Goal: Transaction & Acquisition: Purchase product/service

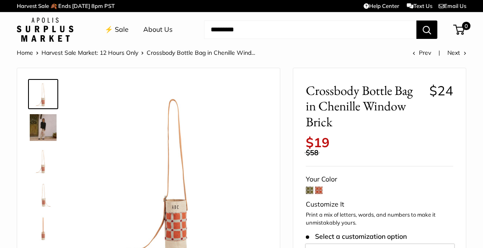
scroll to position [35, 0]
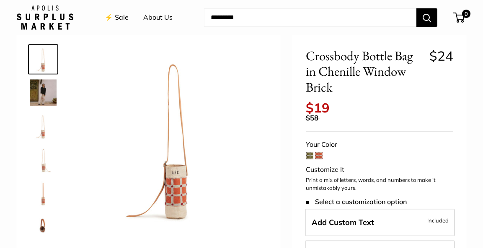
click at [46, 90] on img at bounding box center [43, 93] width 27 height 27
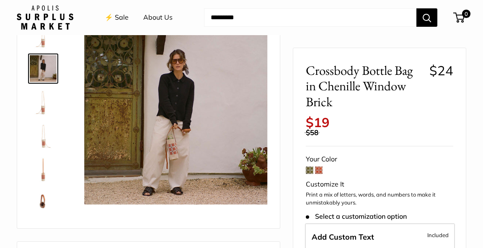
scroll to position [0, 0]
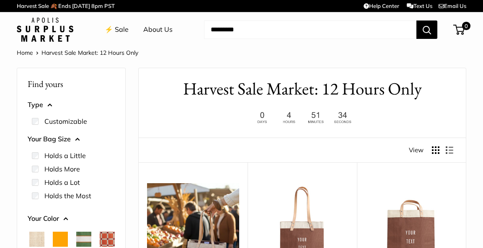
click at [119, 27] on link "⚡️ Sale" at bounding box center [117, 29] width 24 height 13
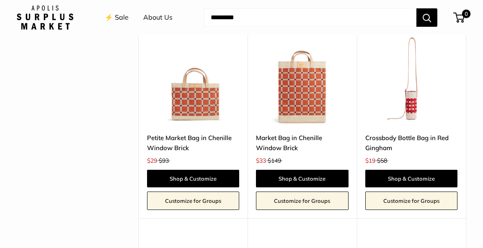
scroll to position [1747, 0]
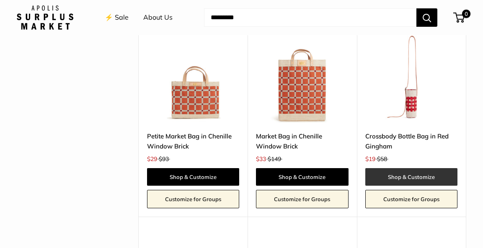
click at [389, 168] on link "Shop & Customize" at bounding box center [411, 177] width 92 height 18
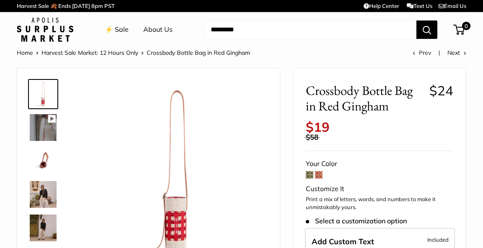
click at [179, 216] on img at bounding box center [175, 172] width 183 height 183
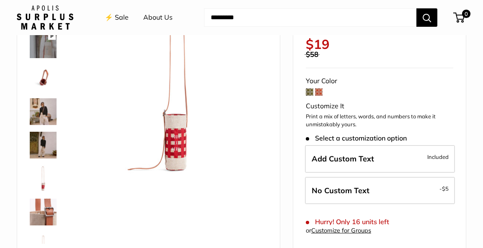
click at [309, 93] on span at bounding box center [310, 92] width 8 height 8
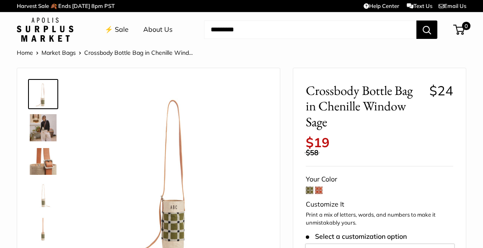
click at [319, 188] on span at bounding box center [319, 191] width 8 height 8
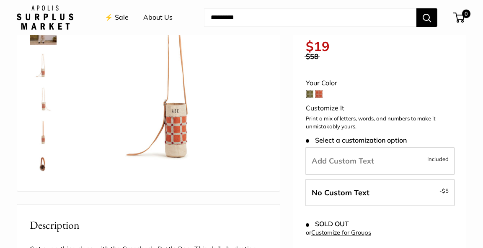
scroll to position [97, 0]
click at [309, 94] on span at bounding box center [310, 94] width 8 height 8
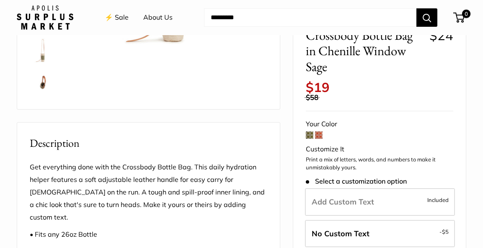
scroll to position [213, 0]
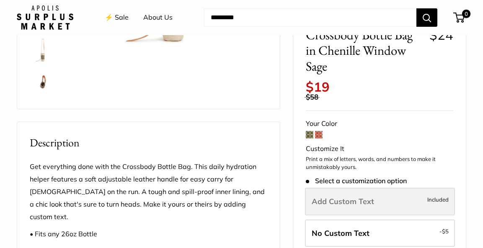
click at [364, 197] on span "Add Custom Text" at bounding box center [343, 202] width 62 height 10
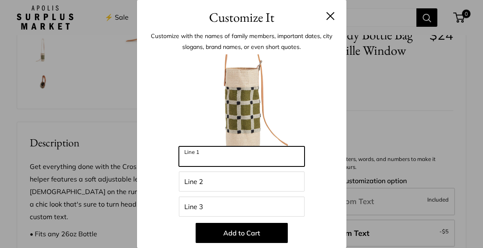
click at [192, 159] on input "Line 1" at bounding box center [242, 157] width 126 height 20
type input "*"
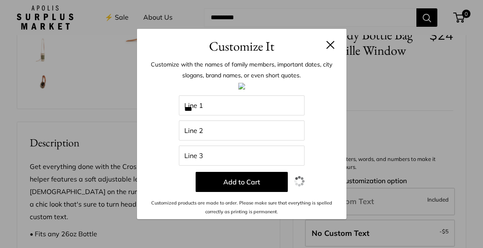
click at [241, 86] on img at bounding box center [241, 86] width 7 height 7
click at [332, 44] on button at bounding box center [330, 45] width 8 height 8
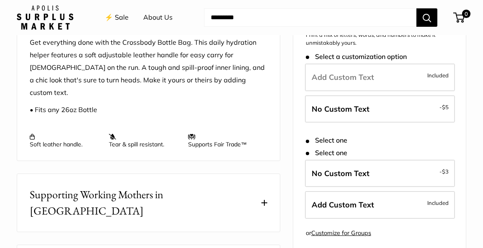
scroll to position [331, 0]
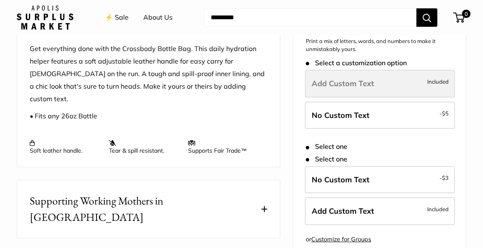
click at [319, 79] on span "Add Custom Text" at bounding box center [343, 84] width 62 height 10
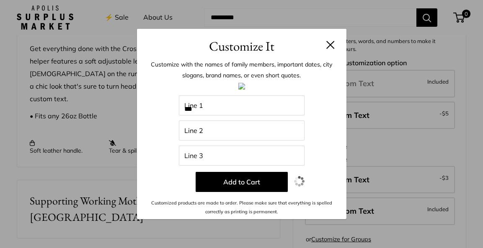
click at [330, 41] on button at bounding box center [330, 45] width 8 height 8
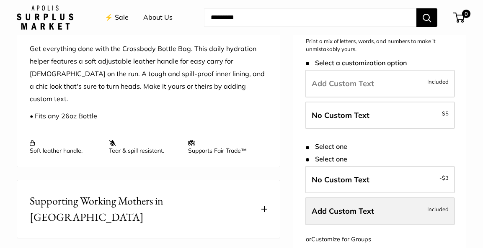
click at [338, 206] on span "Add Custom Text" at bounding box center [343, 211] width 62 height 10
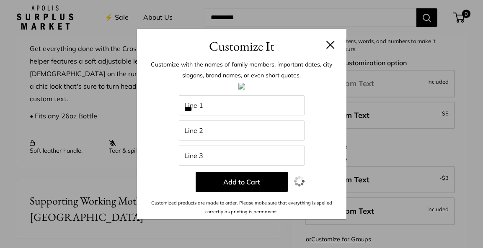
click at [330, 46] on button at bounding box center [330, 45] width 8 height 8
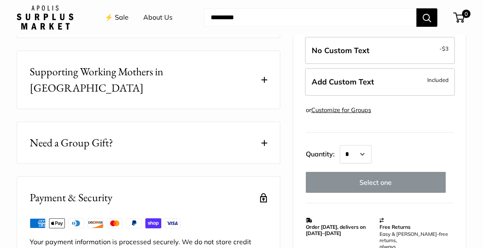
scroll to position [459, 0]
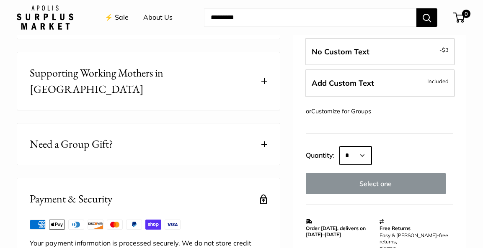
click at [366, 147] on select "* * * * * * * * * *** *** *** *** *** *** *** *** *** *** *** *** *** *** *** *…" at bounding box center [356, 156] width 32 height 18
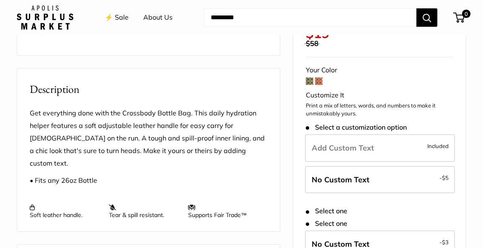
scroll to position [266, 0]
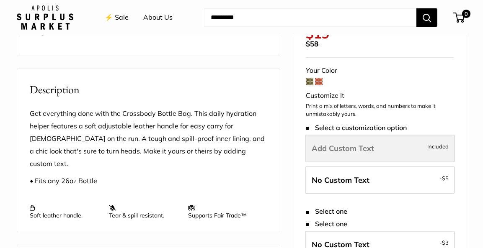
click at [346, 144] on span "Add Custom Text" at bounding box center [343, 149] width 62 height 10
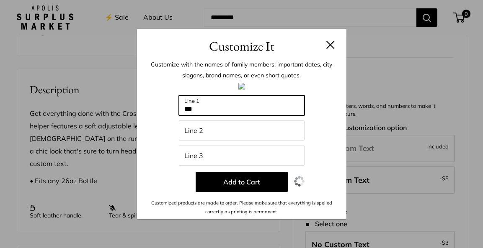
click at [198, 109] on input "***" at bounding box center [242, 105] width 126 height 20
type input "*"
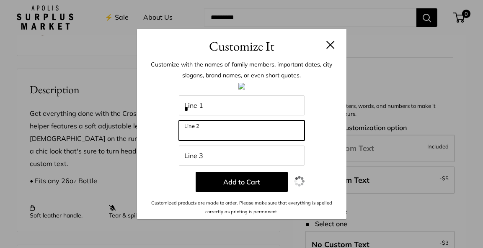
click at [185, 130] on input "Line 2" at bounding box center [242, 131] width 126 height 20
type input "*"
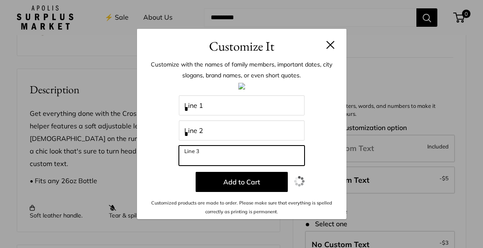
click at [184, 157] on input "Line 3" at bounding box center [242, 156] width 126 height 20
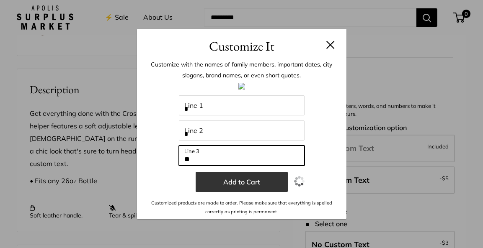
type input "**"
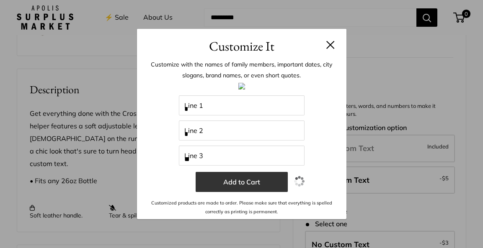
click at [234, 180] on button "Add to Cart" at bounding box center [242, 182] width 92 height 20
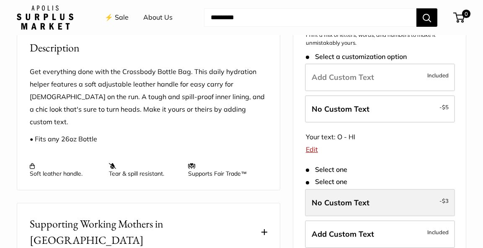
scroll to position [312, 0]
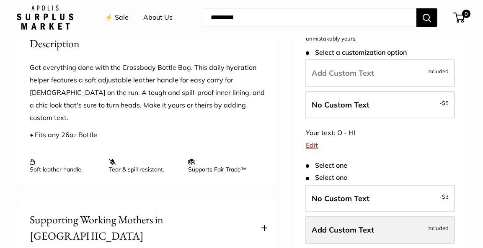
click at [343, 225] on span "Add Custom Text" at bounding box center [343, 230] width 62 height 10
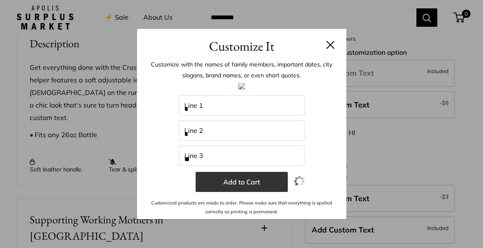
click at [239, 180] on button "Add to Cart" at bounding box center [242, 182] width 92 height 20
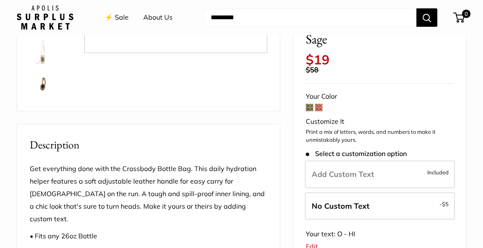
scroll to position [210, 0]
click at [309, 104] on span at bounding box center [310, 108] width 8 height 8
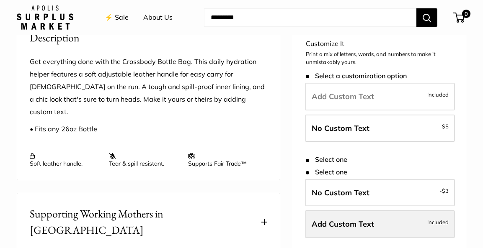
scroll to position [312, 0]
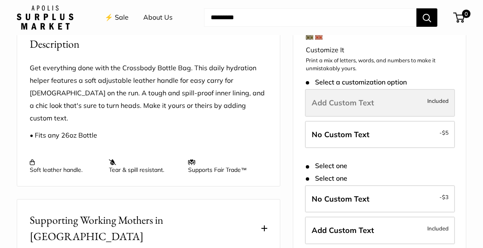
click at [343, 98] on span "Add Custom Text" at bounding box center [343, 103] width 62 height 10
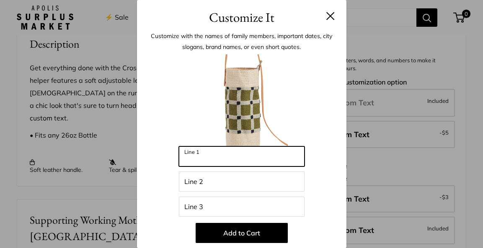
click at [185, 158] on input "Line 1" at bounding box center [242, 157] width 126 height 20
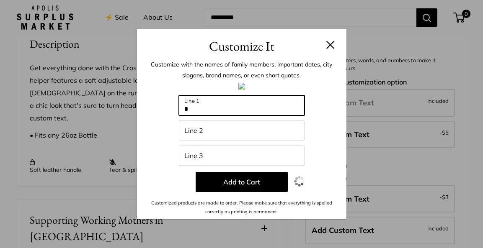
type input "*"
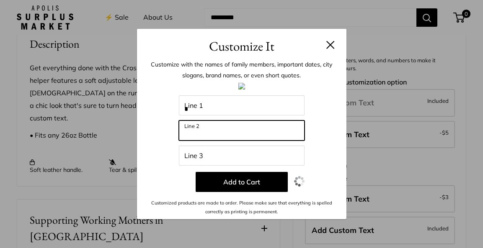
click at [186, 131] on input "Line 2" at bounding box center [242, 131] width 126 height 20
type input "*"
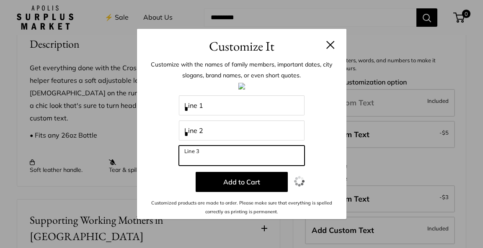
click at [185, 157] on input "Line 3" at bounding box center [242, 156] width 126 height 20
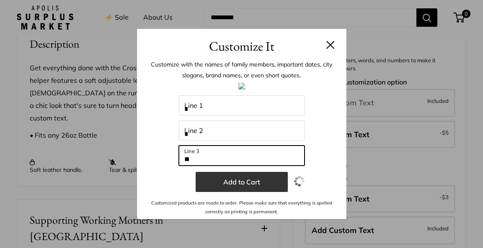
type input "**"
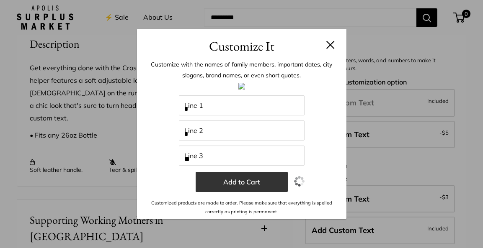
click at [234, 180] on button "Add to Cart" at bounding box center [242, 182] width 92 height 20
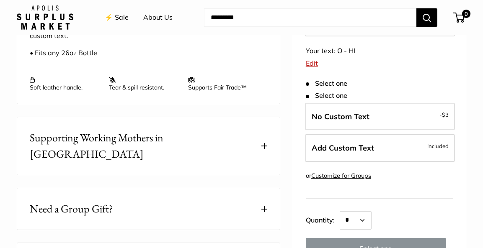
scroll to position [393, 0]
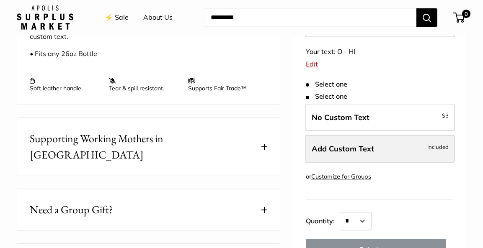
click at [348, 144] on span "Add Custom Text" at bounding box center [343, 149] width 62 height 10
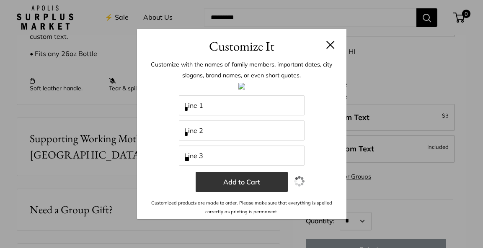
click at [240, 183] on button "Add to Cart" at bounding box center [242, 182] width 92 height 20
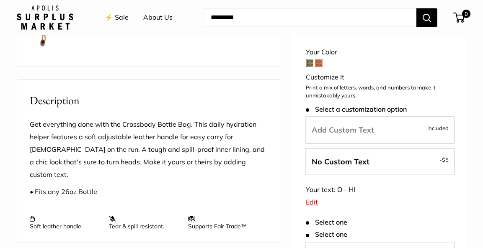
scroll to position [254, 0]
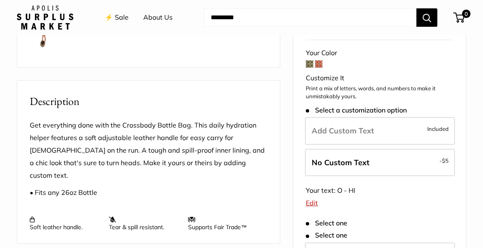
click at [309, 199] on link "Edit" at bounding box center [312, 203] width 12 height 8
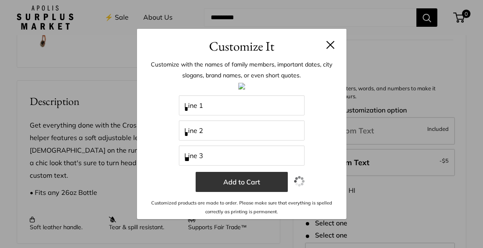
click at [247, 183] on button "Add to Cart" at bounding box center [242, 182] width 92 height 20
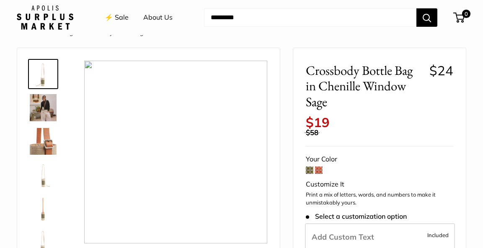
scroll to position [20, 0]
click at [47, 144] on img at bounding box center [43, 142] width 27 height 27
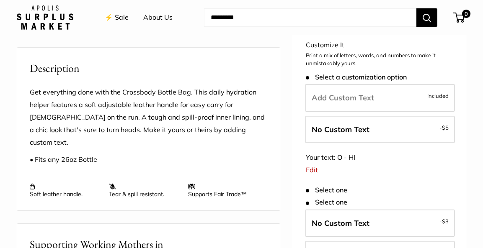
scroll to position [287, 0]
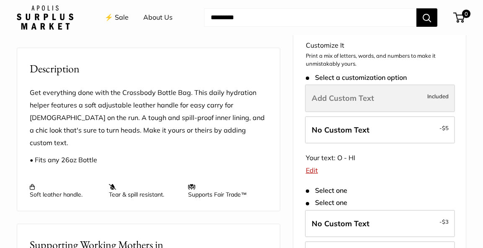
click at [319, 93] on span "Add Custom Text" at bounding box center [343, 98] width 62 height 10
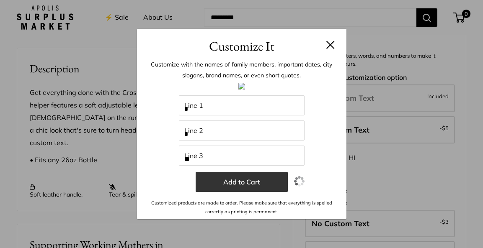
click at [246, 186] on button "Add to Cart" at bounding box center [242, 182] width 92 height 20
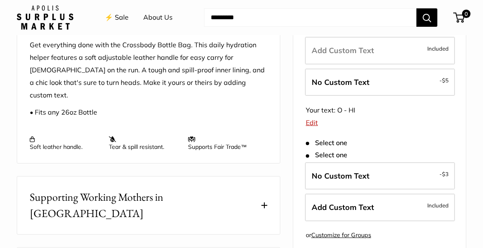
scroll to position [334, 0]
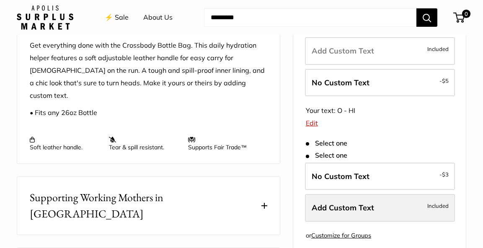
click at [342, 203] on span "Add Custom Text" at bounding box center [343, 208] width 62 height 10
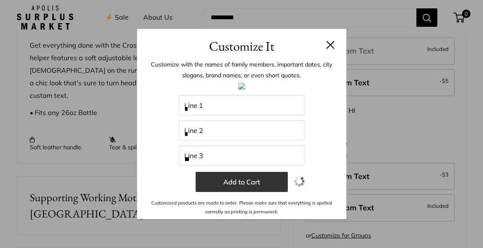
click at [258, 180] on button "Add to Cart" at bounding box center [242, 182] width 92 height 20
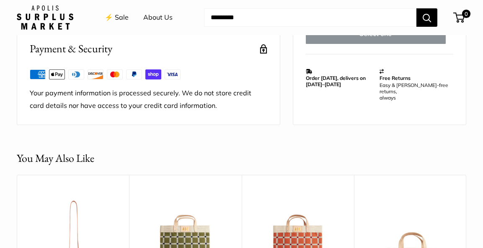
scroll to position [0, 0]
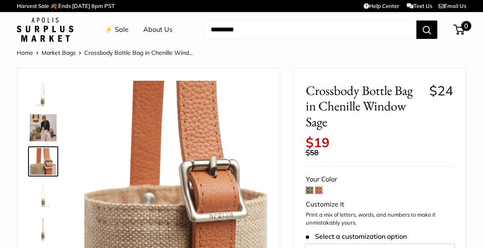
click at [461, 28] on span "0" at bounding box center [466, 26] width 10 height 10
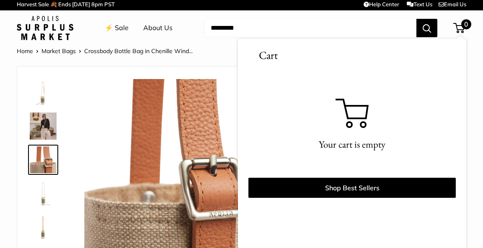
click at [85, 104] on img at bounding box center [175, 170] width 183 height 183
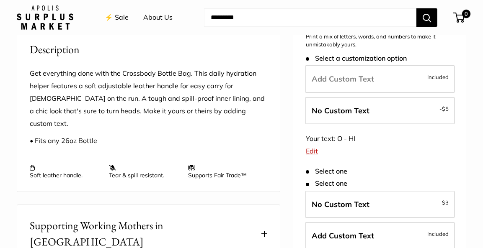
scroll to position [307, 0]
click at [314, 147] on link "Edit" at bounding box center [312, 151] width 12 height 8
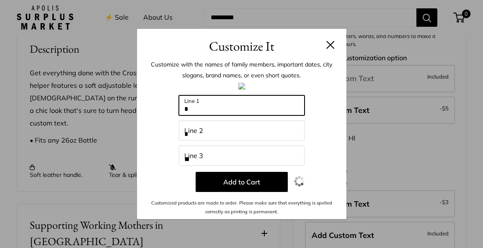
click at [189, 109] on input "*" at bounding box center [242, 105] width 126 height 20
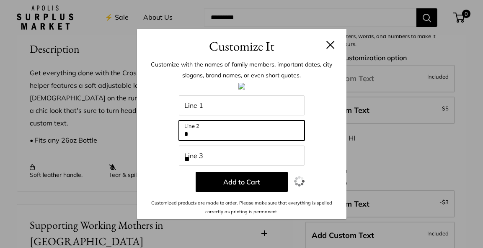
click at [188, 134] on input "*" at bounding box center [242, 131] width 126 height 20
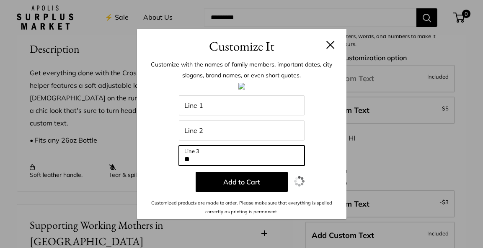
click at [193, 160] on input "**" at bounding box center [242, 156] width 126 height 20
type input "*"
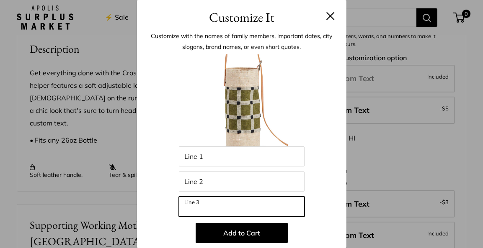
scroll to position [22, 0]
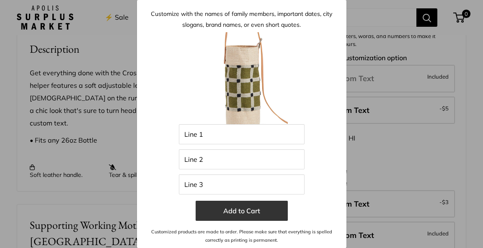
click at [250, 211] on button "Add to Cart" at bounding box center [242, 211] width 92 height 20
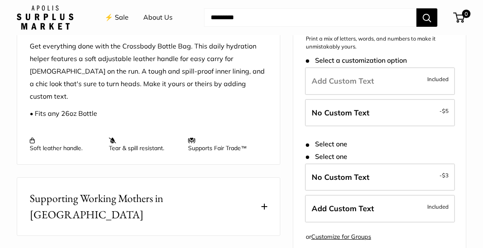
scroll to position [333, 0]
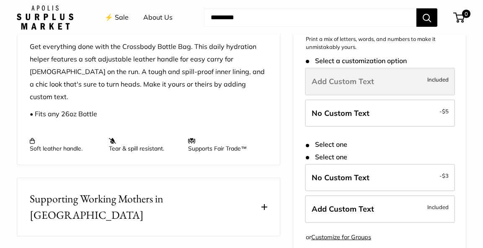
click at [317, 77] on span "Add Custom Text" at bounding box center [343, 82] width 62 height 10
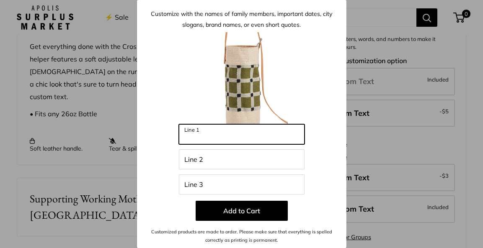
click at [188, 134] on input "Line 1" at bounding box center [242, 134] width 126 height 20
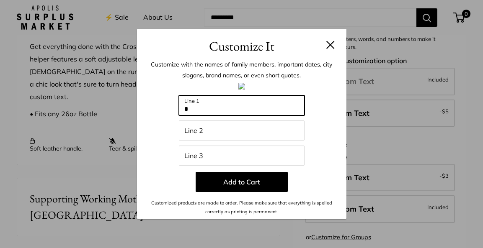
scroll to position [0, 0]
type input "*"
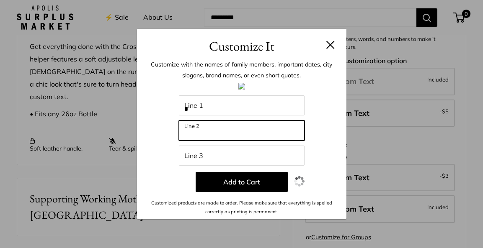
click at [185, 131] on input "Line 2" at bounding box center [242, 131] width 126 height 20
type input "*"
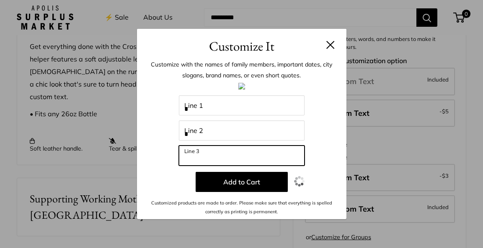
click at [184, 158] on input "Line 3" at bounding box center [242, 156] width 126 height 20
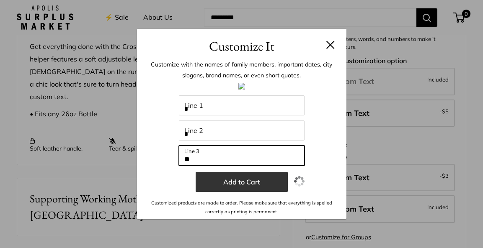
type input "**"
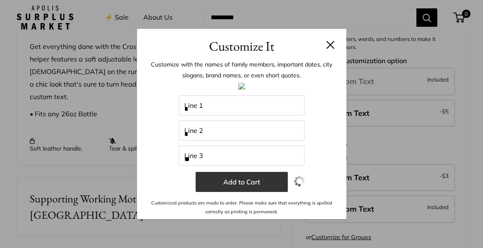
click at [230, 183] on button "Add to Cart" at bounding box center [242, 182] width 92 height 20
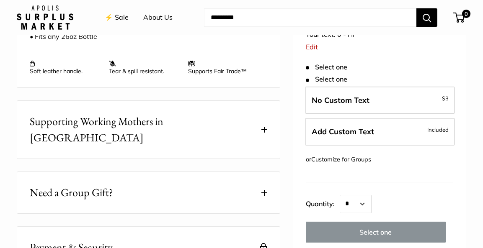
scroll to position [414, 0]
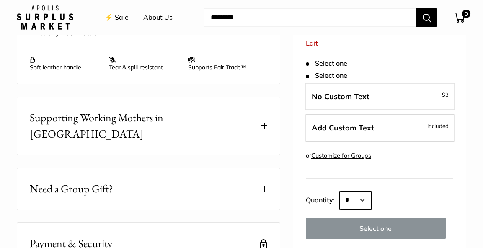
click at [367, 191] on select "* * * * * * * * * *** *** *** *** *** *** *** *** *** *** *** *** *** *** *** *…" at bounding box center [356, 200] width 32 height 18
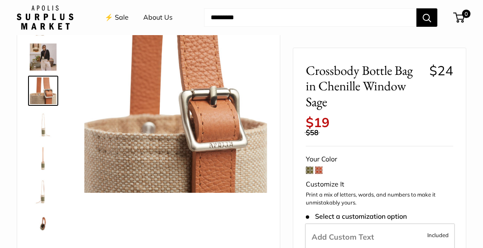
scroll to position [0, 0]
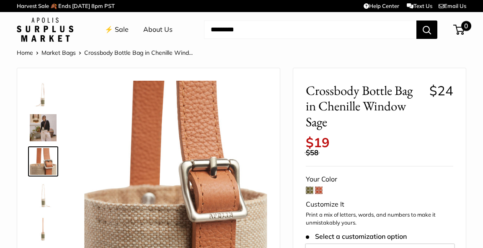
click at [460, 29] on span "0" at bounding box center [458, 30] width 11 height 10
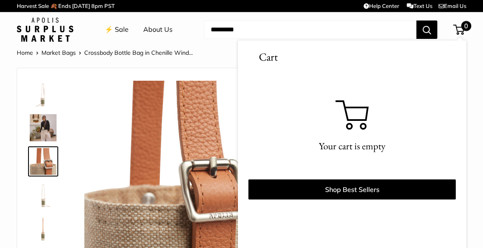
scroll to position [2, 0]
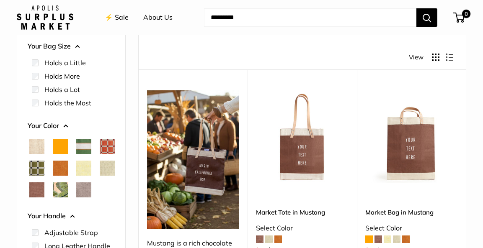
scroll to position [95, 0]
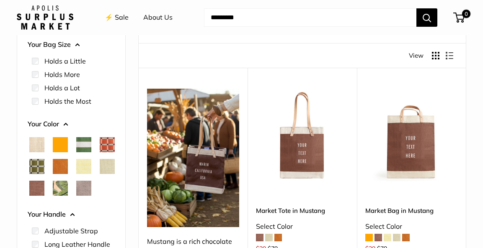
click at [44, 166] on span "Chenille Window Sage" at bounding box center [36, 166] width 15 height 15
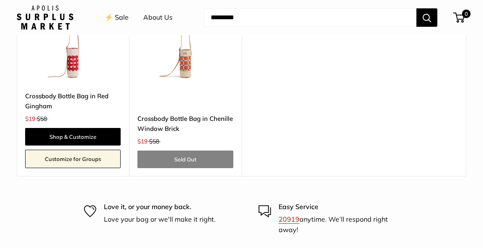
scroll to position [469, 0]
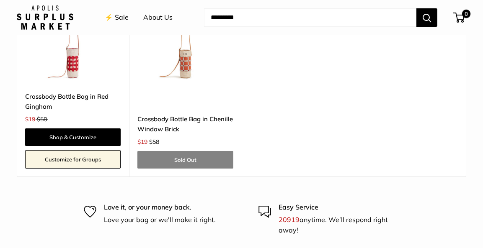
click at [174, 121] on link "Crossbody Bottle Bag in Chenille Window Brick" at bounding box center [184, 124] width 95 height 20
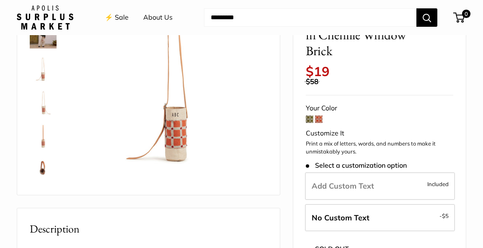
scroll to position [86, 0]
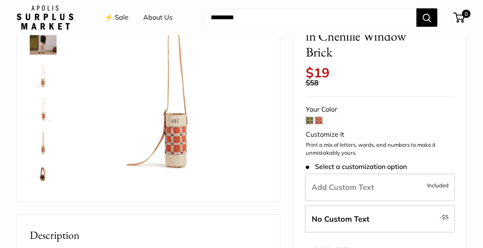
click at [309, 121] on span at bounding box center [310, 121] width 8 height 8
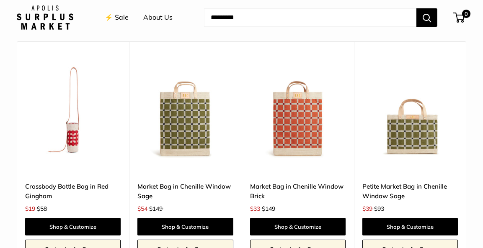
scroll to position [743, 0]
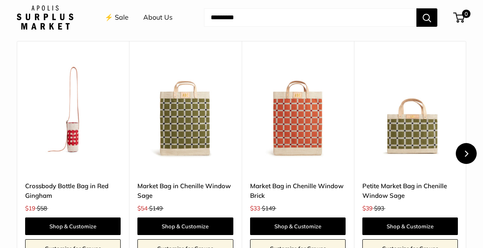
click at [466, 143] on button "Next" at bounding box center [466, 153] width 21 height 21
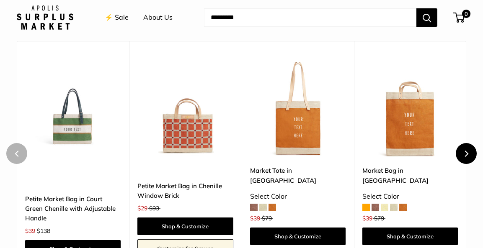
click at [466, 143] on button "Next" at bounding box center [466, 153] width 21 height 21
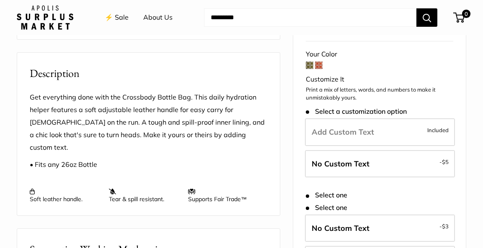
scroll to position [285, 0]
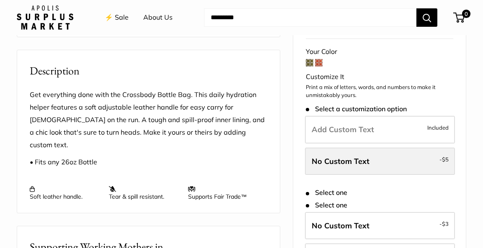
click at [345, 157] on span "No Custom Text" at bounding box center [341, 162] width 58 height 10
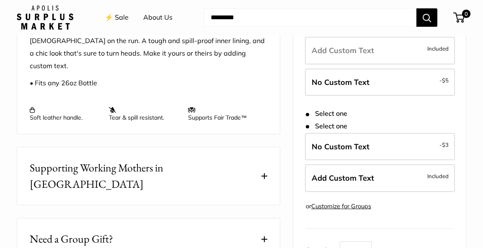
scroll to position [366, 0]
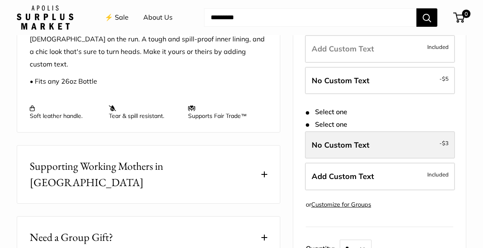
click at [359, 140] on span "No Custom Text" at bounding box center [341, 145] width 58 height 10
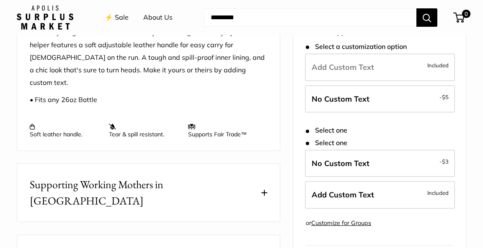
scroll to position [0, 0]
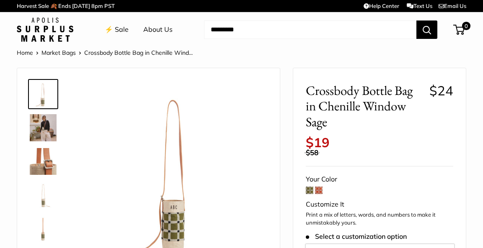
click at [123, 29] on link "⚡️ Sale" at bounding box center [117, 29] width 24 height 13
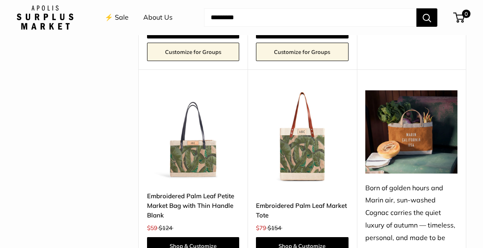
scroll to position [791, 0]
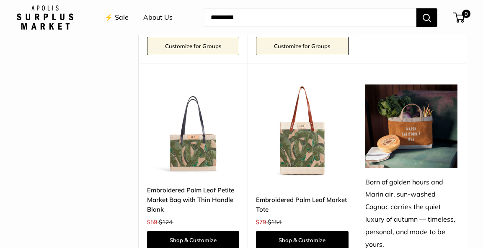
click at [421, 140] on img at bounding box center [411, 126] width 92 height 83
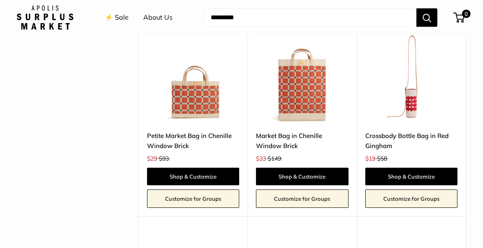
scroll to position [1747, 0]
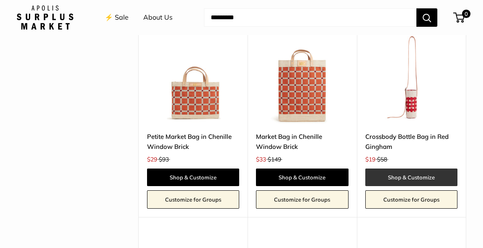
click at [403, 169] on link "Shop & Customize" at bounding box center [411, 178] width 92 height 18
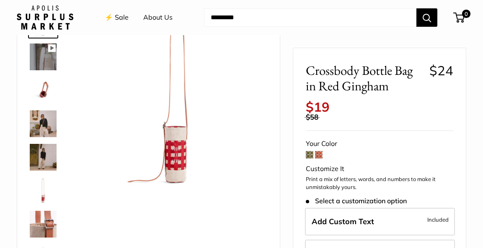
scroll to position [54, 0]
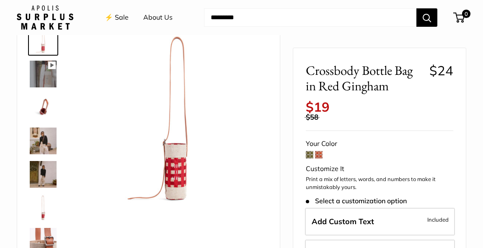
click at [178, 169] on img at bounding box center [175, 118] width 183 height 183
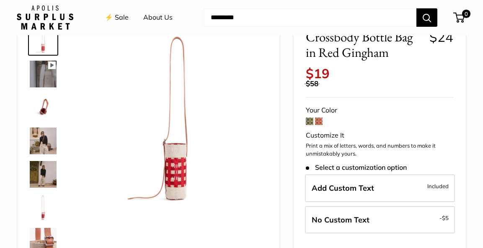
scroll to position [116, 0]
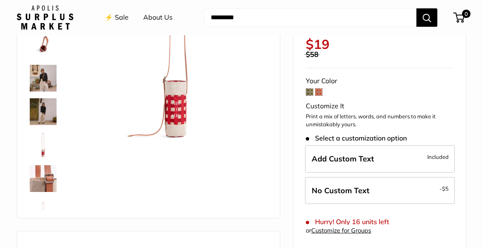
click at [180, 121] on img at bounding box center [175, 55] width 183 height 183
click at [46, 117] on img at bounding box center [43, 111] width 27 height 27
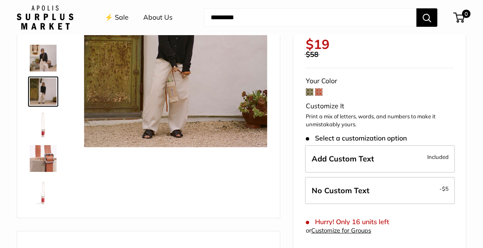
click at [46, 54] on img at bounding box center [43, 58] width 27 height 27
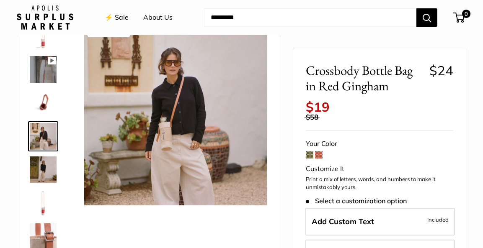
scroll to position [41, 0]
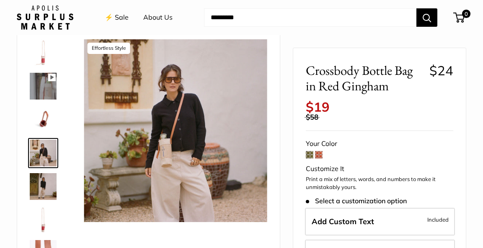
click at [309, 154] on span at bounding box center [310, 155] width 8 height 8
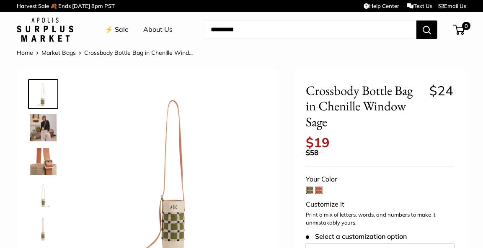
click at [319, 191] on span at bounding box center [319, 191] width 8 height 8
click at [122, 29] on link "⚡️ Sale" at bounding box center [117, 29] width 24 height 13
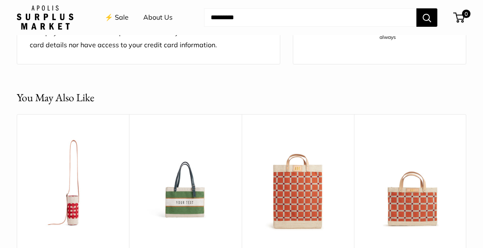
scroll to position [638, 0]
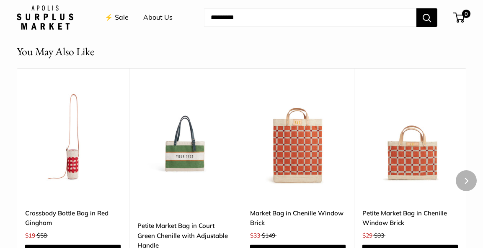
scroll to position [680, 0]
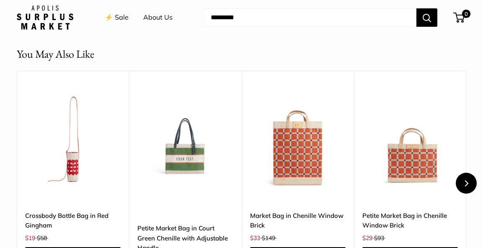
click at [469, 173] on button "Next" at bounding box center [466, 183] width 21 height 21
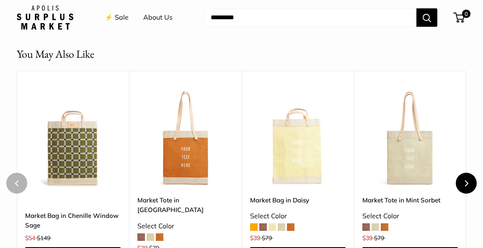
click at [469, 173] on button "Next" at bounding box center [466, 183] width 21 height 21
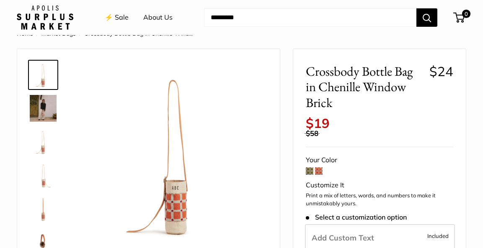
scroll to position [20, 0]
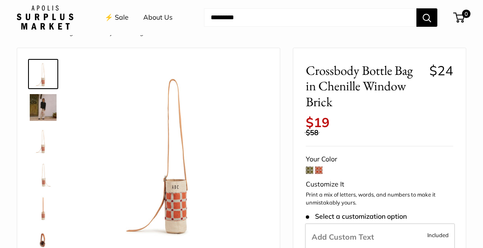
click at [44, 104] on img at bounding box center [43, 107] width 27 height 27
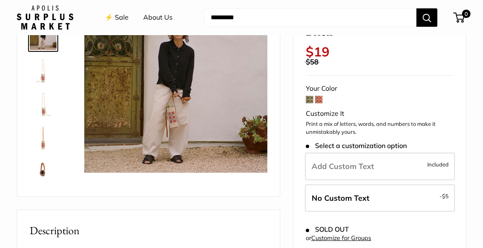
scroll to position [93, 0]
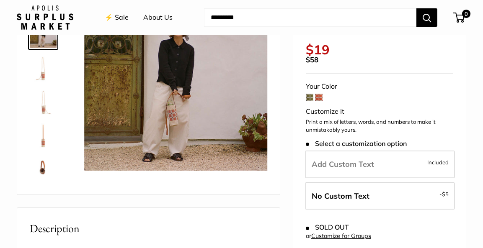
click at [42, 170] on img at bounding box center [43, 168] width 27 height 27
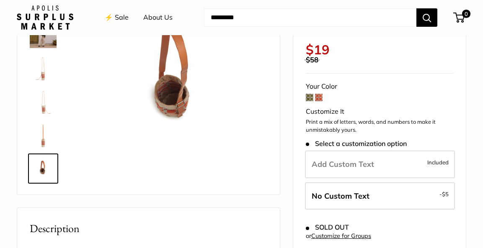
scroll to position [92, 0]
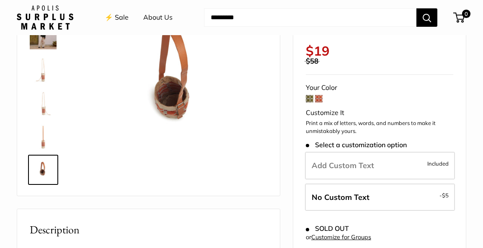
click at [42, 143] on img at bounding box center [43, 136] width 27 height 27
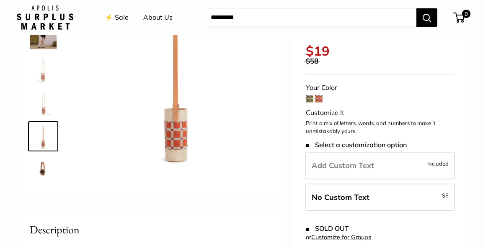
click at [45, 110] on img at bounding box center [43, 103] width 27 height 27
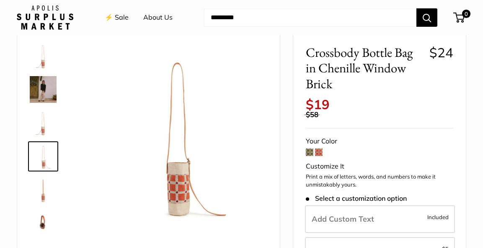
scroll to position [36, 0]
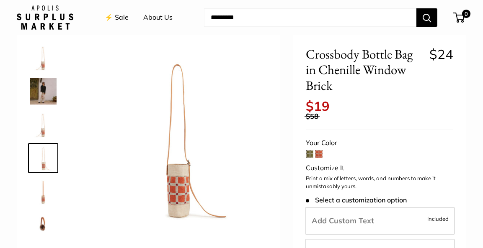
click at [45, 92] on img at bounding box center [43, 91] width 27 height 27
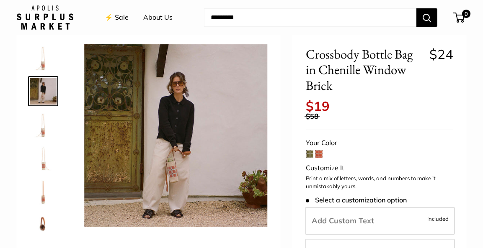
click at [44, 64] on img at bounding box center [43, 57] width 27 height 27
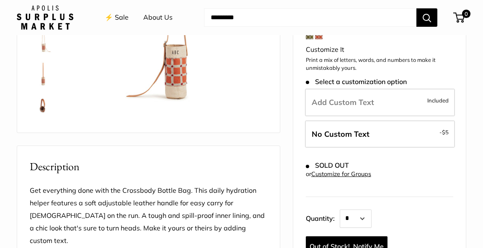
scroll to position [140, 0]
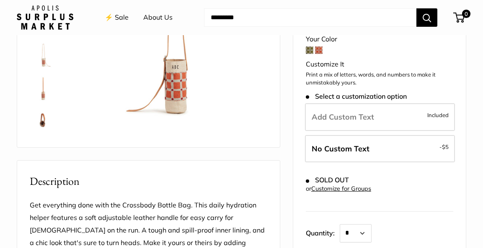
click at [310, 49] on span at bounding box center [310, 50] width 8 height 8
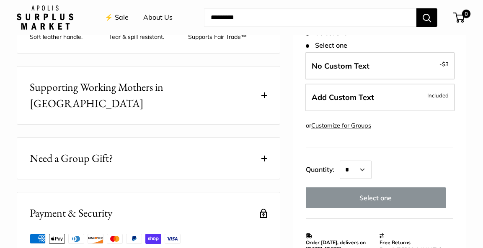
scroll to position [448, 0]
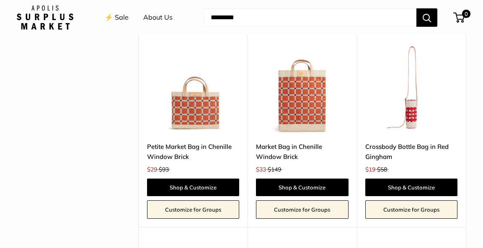
scroll to position [1736, 0]
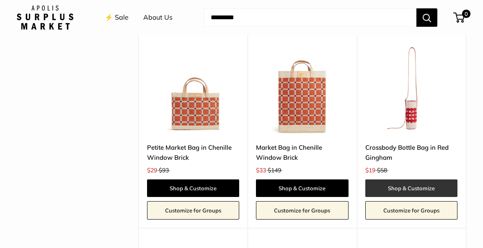
click at [393, 180] on link "Shop & Customize" at bounding box center [411, 189] width 92 height 18
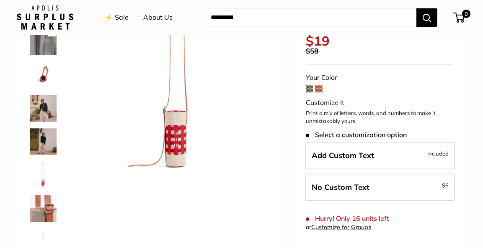
scroll to position [87, 0]
click at [309, 88] on span at bounding box center [310, 89] width 8 height 8
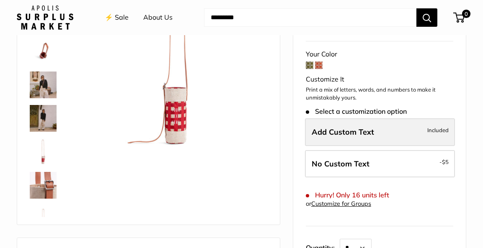
scroll to position [109, 0]
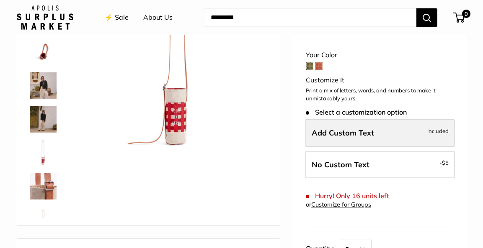
click at [326, 132] on span "Add Custom Text" at bounding box center [343, 133] width 62 height 10
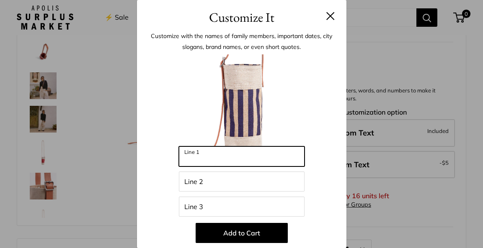
click at [186, 156] on input "Line 1" at bounding box center [242, 157] width 126 height 20
type input "*"
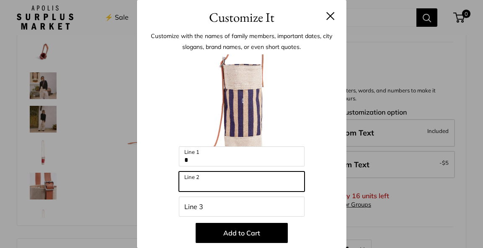
click at [187, 180] on input "Line 2" at bounding box center [242, 182] width 126 height 20
type input "*"
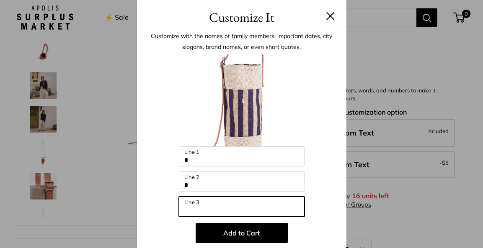
click at [185, 208] on input "Line 3" at bounding box center [242, 207] width 126 height 20
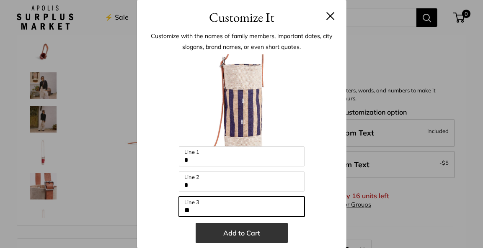
type input "**"
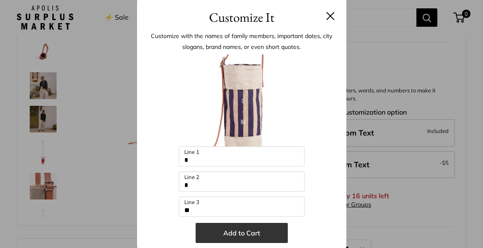
click at [255, 233] on button "Add to Cart" at bounding box center [242, 233] width 92 height 20
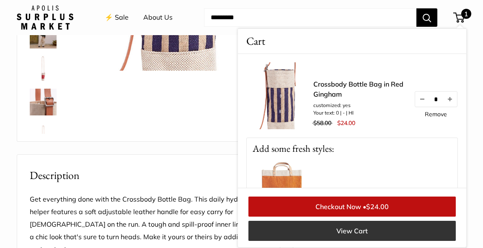
scroll to position [193, 0]
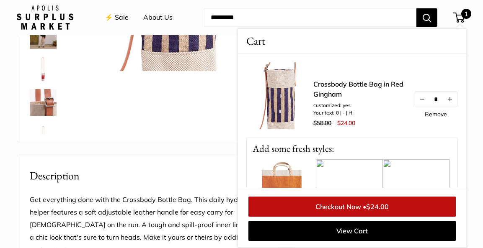
click at [229, 99] on div "Pause Play % buffered 00:00 Unmute Mute Exit fullscreen Enter fullscreen Play E…" at bounding box center [149, 9] width 242 height 250
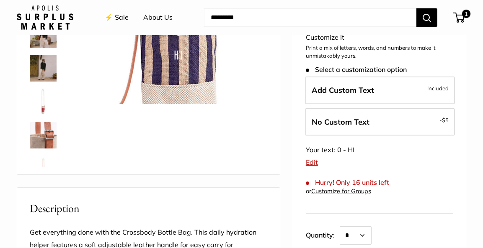
scroll to position [136, 0]
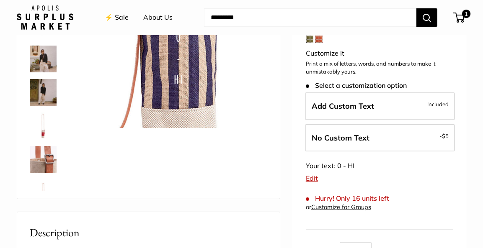
click at [312, 178] on link "Edit" at bounding box center [312, 178] width 12 height 8
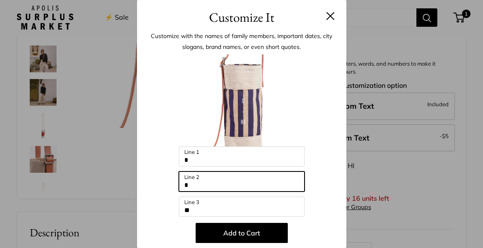
click at [191, 183] on input "*" at bounding box center [242, 182] width 126 height 20
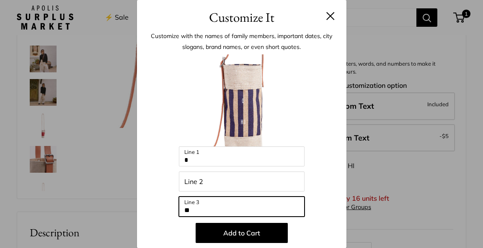
click at [192, 209] on input "**" at bounding box center [242, 207] width 126 height 20
type input "*"
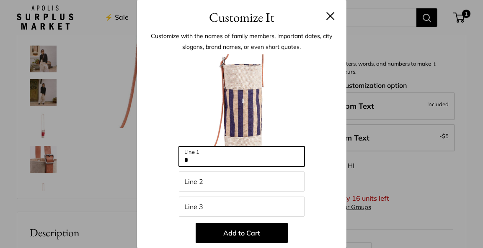
click at [188, 160] on input "*" at bounding box center [242, 157] width 126 height 20
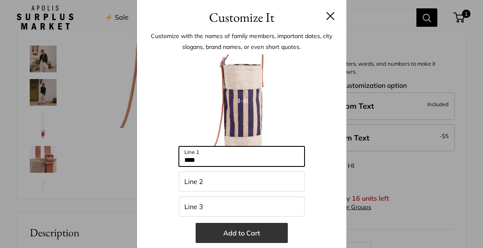
type input "****"
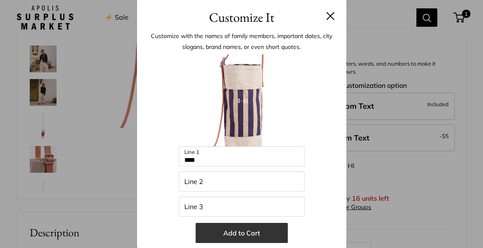
click at [231, 234] on button "Add to Cart" at bounding box center [242, 233] width 92 height 20
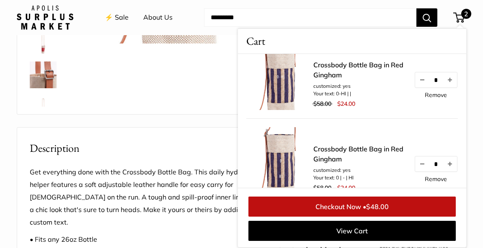
scroll to position [35, 0]
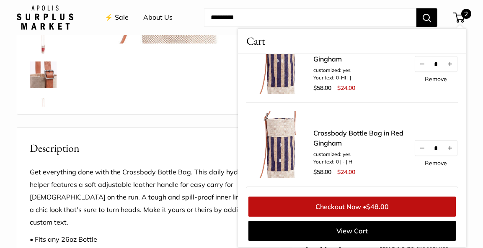
click at [438, 163] on link "Remove" at bounding box center [436, 163] width 22 height 6
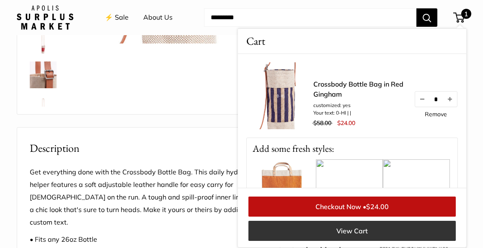
click at [341, 234] on link "View Cart" at bounding box center [351, 231] width 207 height 20
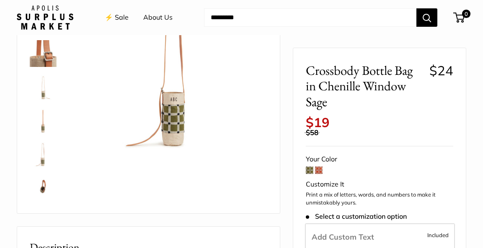
scroll to position [110, 0]
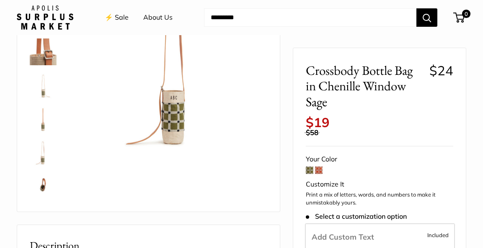
click at [318, 167] on span at bounding box center [319, 171] width 8 height 8
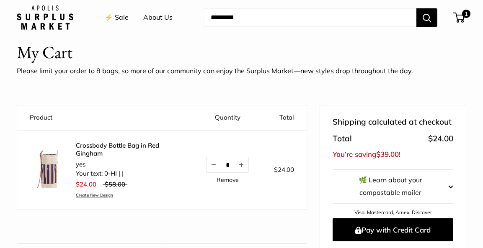
scroll to position [21, 0]
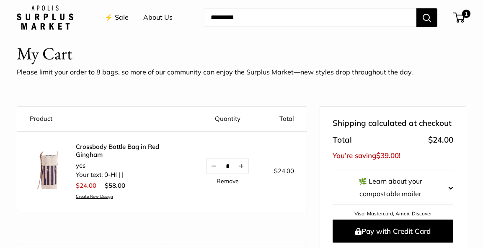
click at [98, 196] on link "Create New Design" at bounding box center [128, 196] width 105 height 5
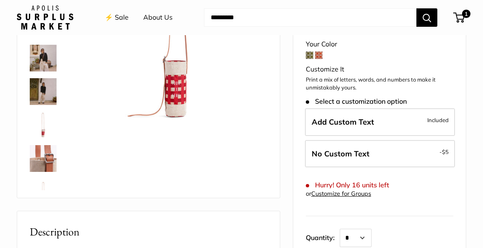
scroll to position [131, 0]
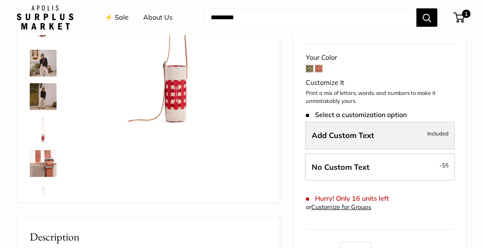
click at [350, 136] on span "Add Custom Text" at bounding box center [343, 136] width 62 height 10
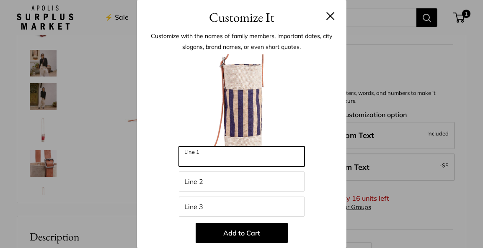
click at [184, 156] on input "Line 1" at bounding box center [242, 157] width 126 height 20
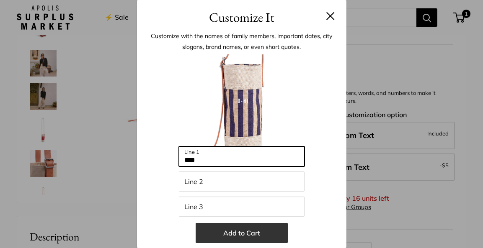
type input "****"
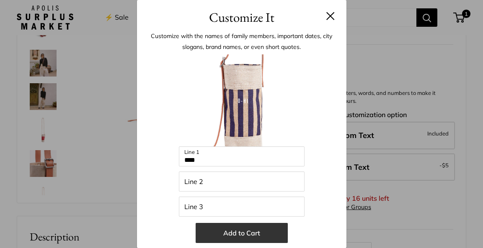
click at [226, 235] on button "Add to Cart" at bounding box center [242, 233] width 92 height 20
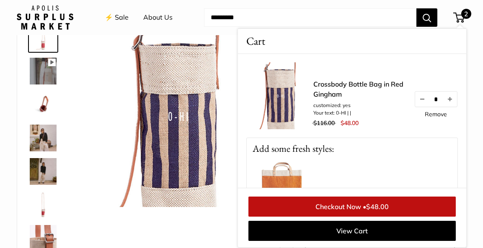
scroll to position [55, 0]
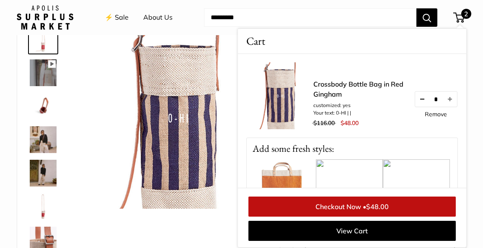
click at [422, 98] on button "Decrease quantity by 1" at bounding box center [422, 99] width 14 height 15
click at [197, 138] on img at bounding box center [175, 117] width 183 height 183
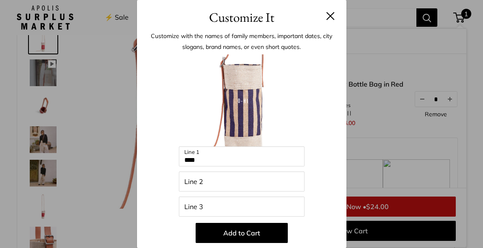
click at [330, 13] on button at bounding box center [330, 16] width 8 height 8
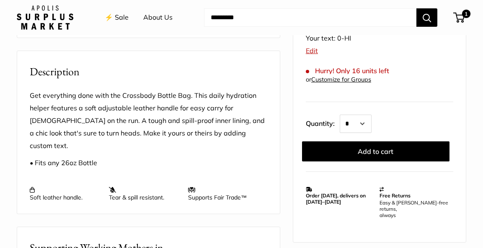
scroll to position [296, 0]
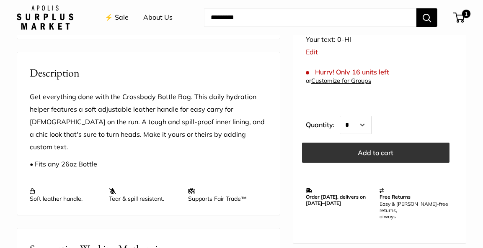
click at [345, 154] on button "Add to cart" at bounding box center [375, 153] width 147 height 20
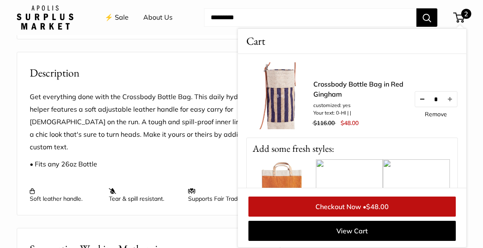
click at [420, 98] on button "Decrease quantity by 1" at bounding box center [422, 99] width 14 height 15
click at [282, 98] on img at bounding box center [279, 95] width 67 height 67
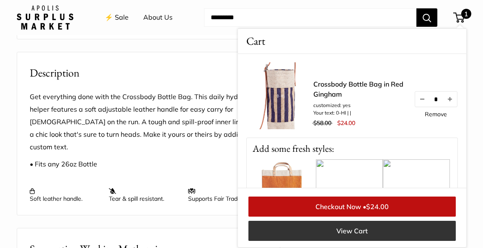
click at [344, 229] on link "View Cart" at bounding box center [351, 231] width 207 height 20
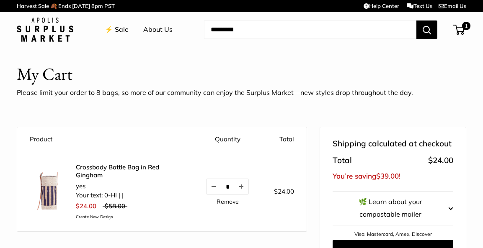
click at [127, 196] on li "Your text: 0-HI | |" at bounding box center [128, 196] width 105 height 10
click at [49, 190] on img at bounding box center [49, 191] width 38 height 38
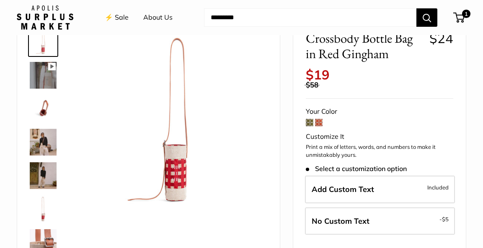
scroll to position [57, 0]
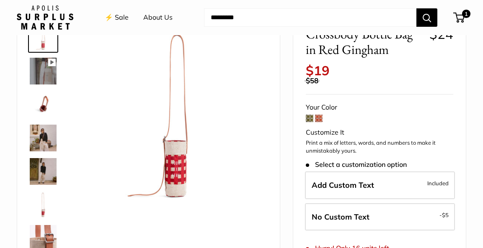
click at [183, 178] on img at bounding box center [175, 115] width 183 height 183
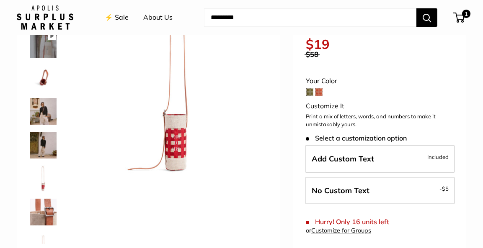
click at [180, 130] on img at bounding box center [175, 89] width 183 height 183
click at [178, 170] on img at bounding box center [175, 89] width 183 height 183
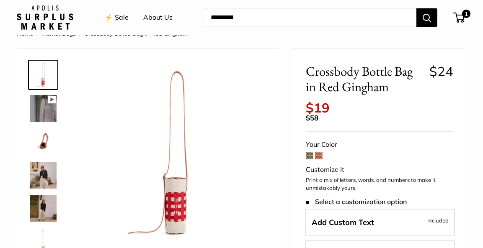
scroll to position [0, 0]
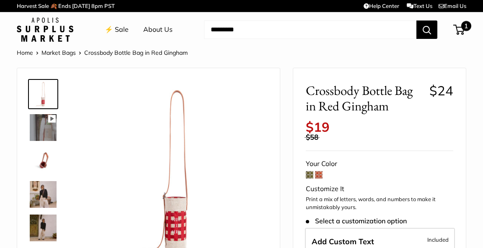
click at [466, 26] on span "1" at bounding box center [466, 26] width 10 height 10
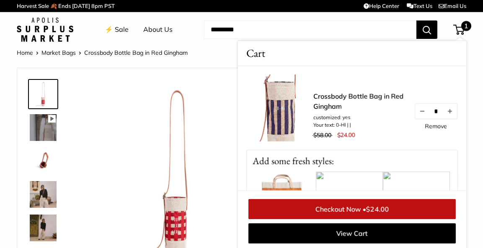
click at [429, 126] on link "Remove" at bounding box center [436, 127] width 22 height 6
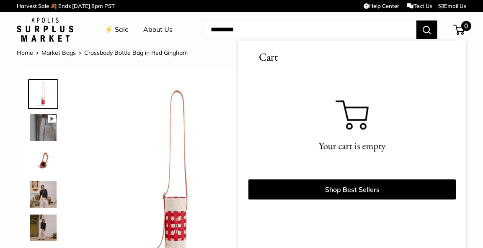
scroll to position [2, 0]
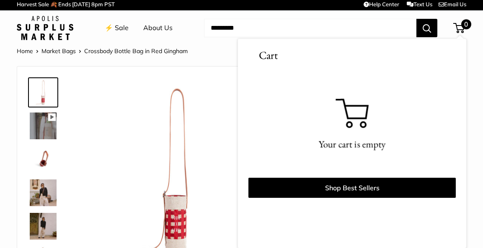
click at [225, 180] on img at bounding box center [175, 170] width 183 height 183
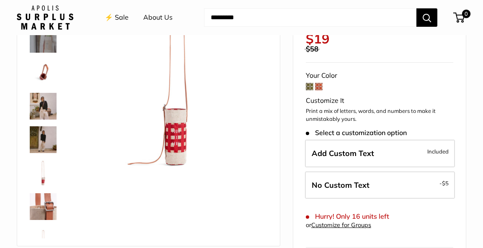
scroll to position [88, 0]
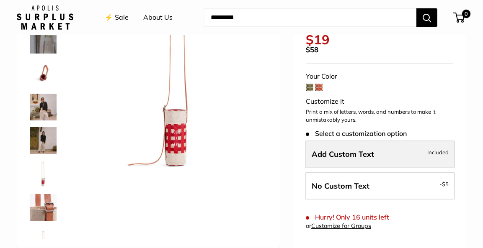
click at [321, 155] on span "Add Custom Text" at bounding box center [343, 154] width 62 height 10
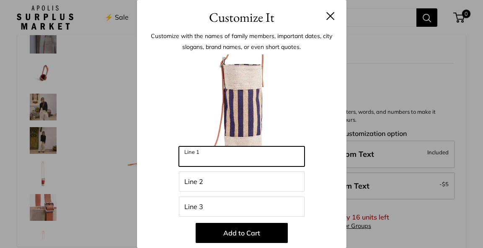
click at [183, 157] on input "Line 1" at bounding box center [242, 157] width 126 height 20
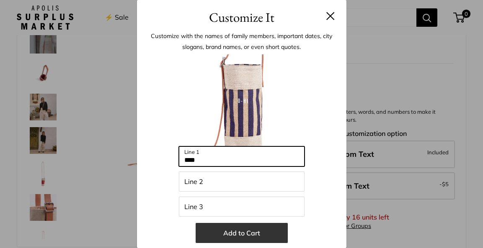
type input "****"
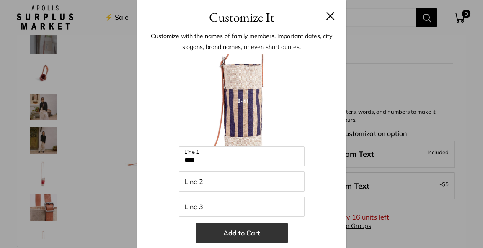
click at [227, 234] on button "Add to Cart" at bounding box center [242, 233] width 92 height 20
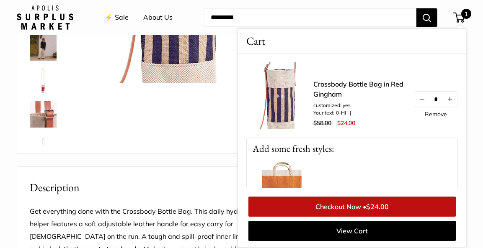
scroll to position [183, 0]
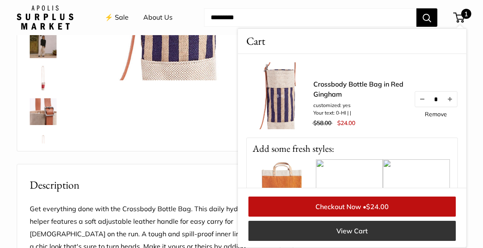
click at [340, 231] on link "View Cart" at bounding box center [351, 231] width 207 height 20
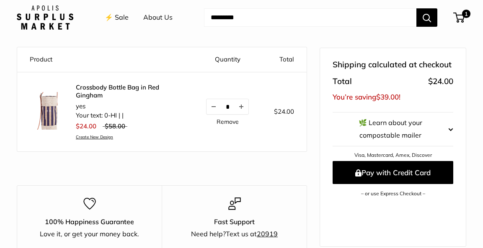
scroll to position [80, 0]
click at [47, 111] on img at bounding box center [49, 111] width 38 height 38
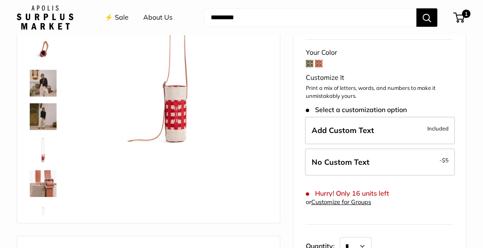
scroll to position [112, 0]
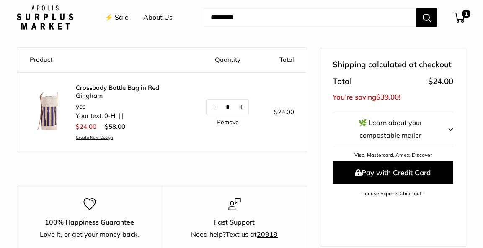
click at [126, 117] on li "Your text: 0-HI | |" at bounding box center [128, 116] width 105 height 10
click at [123, 115] on li "Your text: 0-HI | |" at bounding box center [128, 116] width 105 height 10
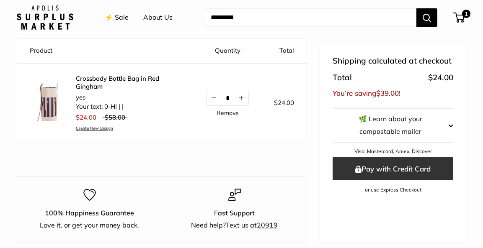
scroll to position [83, 0]
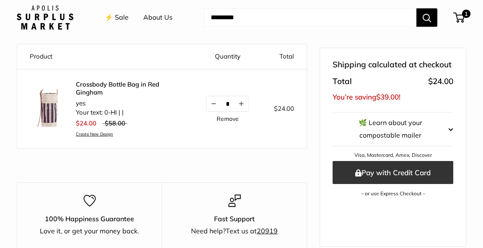
click at [371, 170] on button "Pay with Credit Card" at bounding box center [392, 172] width 121 height 23
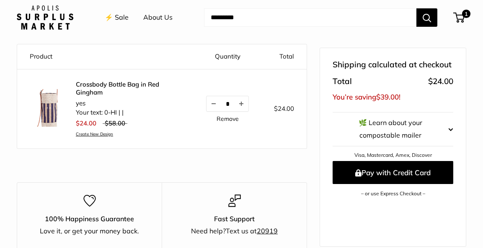
click at [125, 114] on li "Your text: 0-HI | |" at bounding box center [128, 113] width 105 height 10
click at [51, 109] on img at bounding box center [49, 108] width 38 height 38
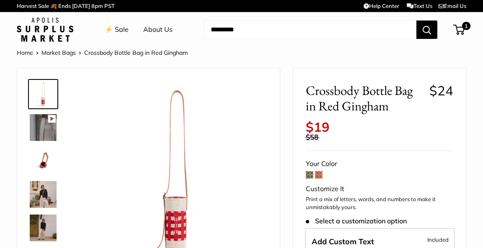
click at [181, 232] on img at bounding box center [175, 172] width 183 height 183
click at [466, 26] on span "1" at bounding box center [466, 26] width 10 height 10
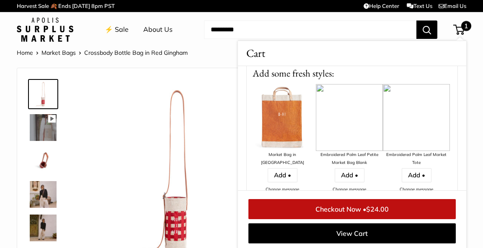
scroll to position [86, 0]
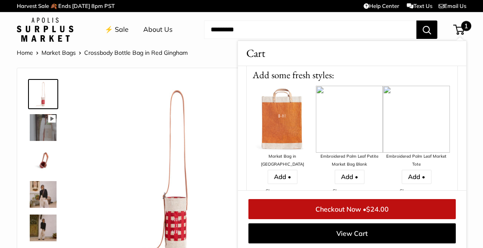
click at [277, 121] on img at bounding box center [282, 119] width 67 height 67
click at [280, 124] on img at bounding box center [282, 119] width 67 height 67
click at [280, 170] on link "Add •" at bounding box center [283, 177] width 30 height 14
click at [278, 121] on img at bounding box center [282, 119] width 67 height 67
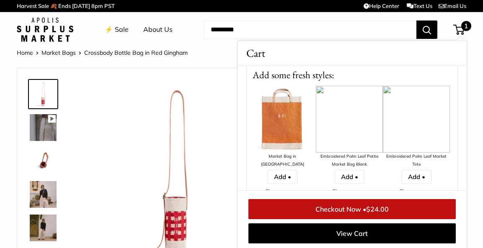
click at [292, 108] on img at bounding box center [282, 119] width 67 height 67
click at [286, 188] on link "Change message" at bounding box center [281, 190] width 33 height 5
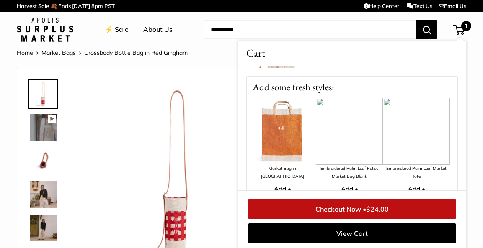
scroll to position [79, 0]
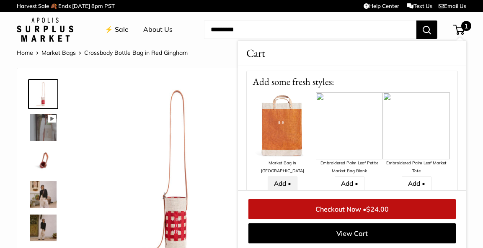
click at [285, 177] on link "Add •" at bounding box center [283, 184] width 30 height 14
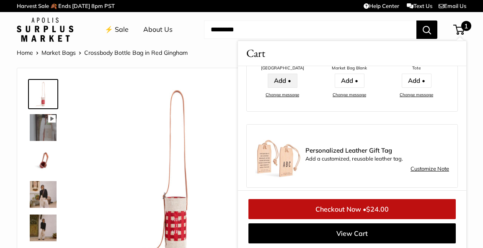
scroll to position [188, 0]
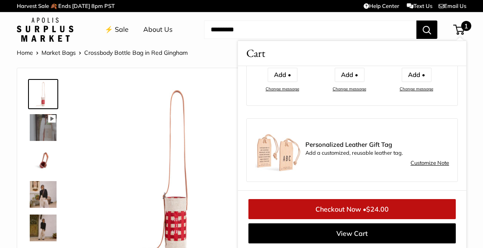
click at [428, 163] on link "Customize Note" at bounding box center [429, 163] width 39 height 10
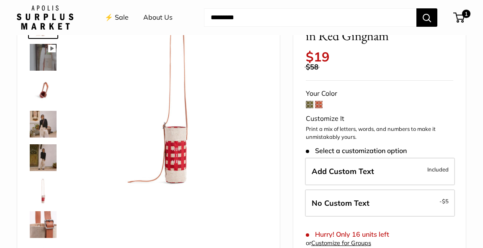
scroll to position [71, 0]
click at [179, 170] on img at bounding box center [175, 101] width 183 height 183
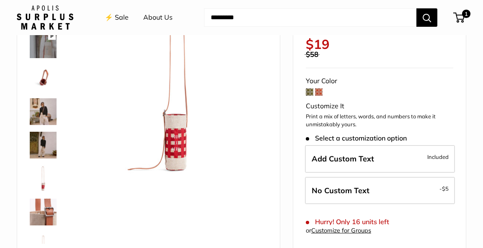
click at [179, 170] on img at bounding box center [175, 89] width 183 height 183
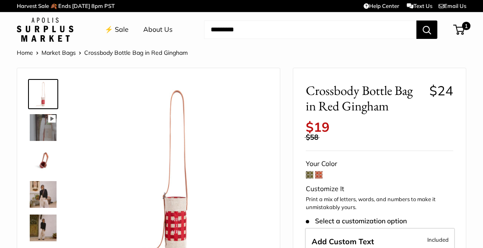
click at [119, 26] on link "⚡️ Sale" at bounding box center [117, 29] width 24 height 13
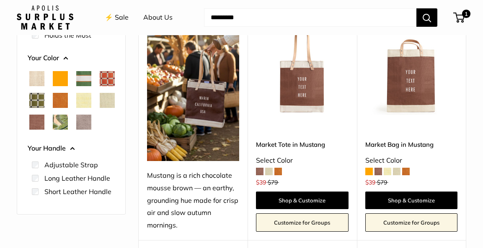
scroll to position [161, 0]
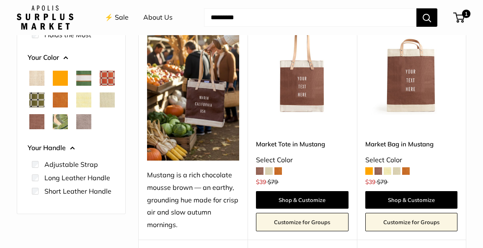
click at [62, 77] on span "Orange" at bounding box center [60, 78] width 15 height 15
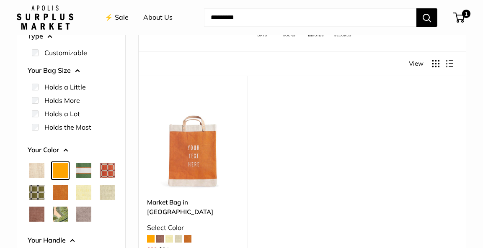
scroll to position [97, 0]
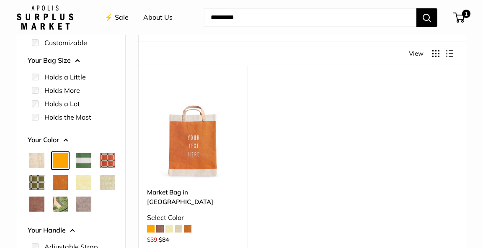
click at [68, 183] on span "Cognac" at bounding box center [60, 182] width 15 height 15
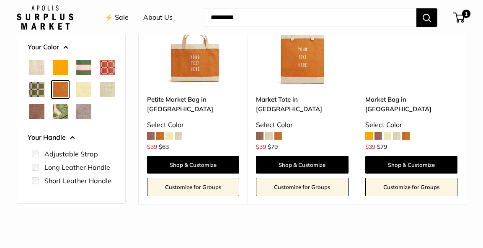
scroll to position [188, 0]
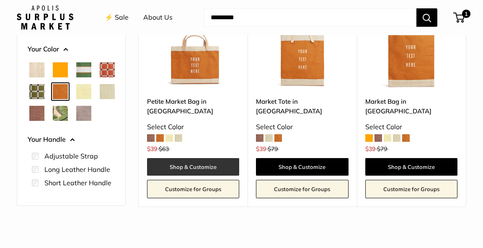
click at [174, 159] on link "Shop & Customize" at bounding box center [193, 167] width 92 height 18
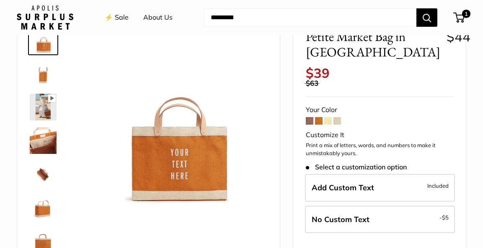
scroll to position [57, 0]
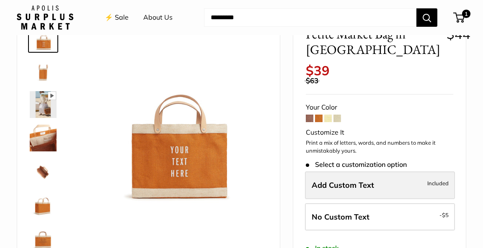
click at [317, 184] on span "Add Custom Text" at bounding box center [343, 185] width 62 height 10
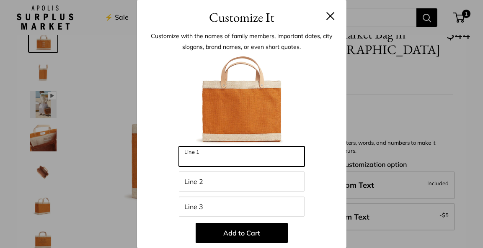
click at [184, 157] on input "Line 1" at bounding box center [242, 157] width 126 height 20
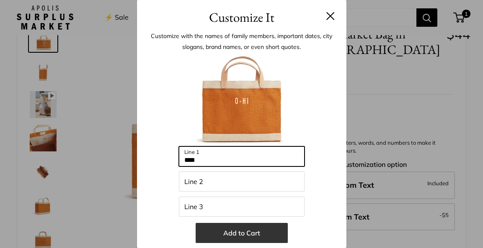
type input "****"
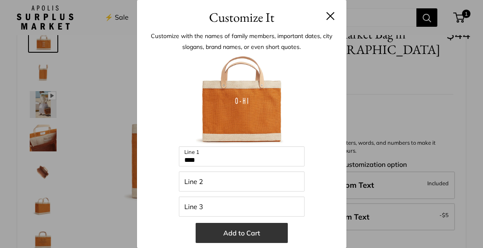
click at [233, 232] on button "Add to Cart" at bounding box center [242, 233] width 92 height 20
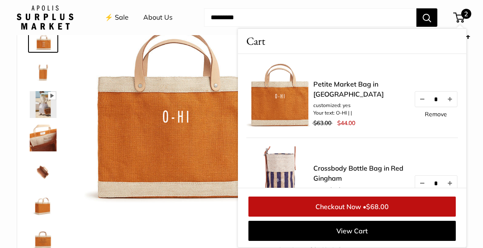
click at [49, 139] on img at bounding box center [43, 138] width 27 height 27
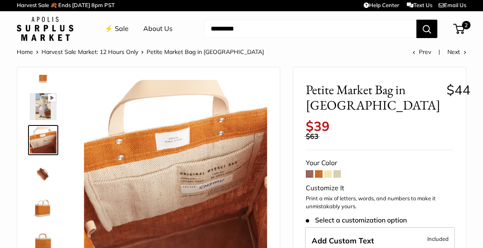
scroll to position [0, 0]
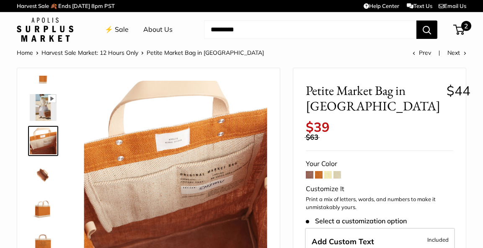
click at [466, 26] on span "2" at bounding box center [466, 26] width 10 height 10
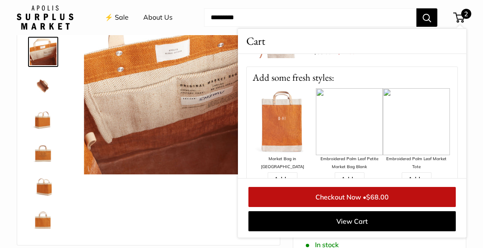
scroll to position [156, 0]
click at [285, 133] on img at bounding box center [282, 121] width 67 height 67
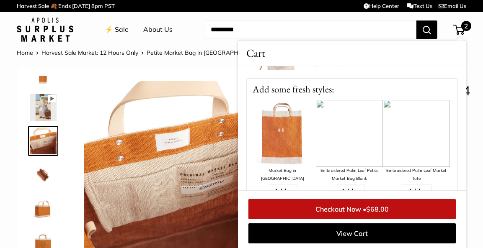
scroll to position [2, 0]
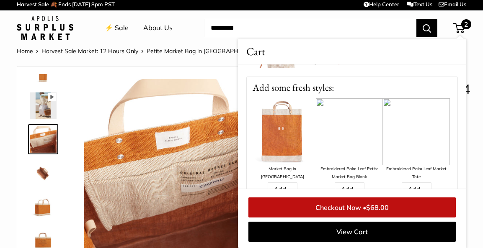
click at [42, 211] on img at bounding box center [43, 206] width 27 height 27
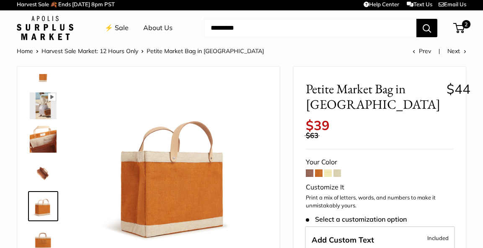
click at [309, 173] on span at bounding box center [310, 174] width 8 height 8
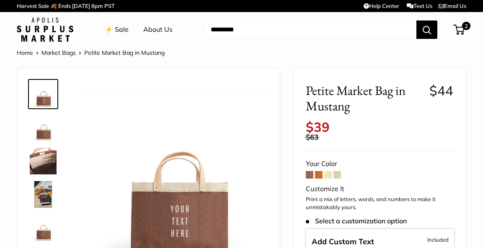
click at [328, 175] on span at bounding box center [328, 175] width 8 height 8
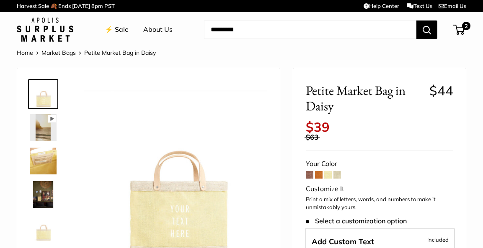
click at [338, 174] on span at bounding box center [337, 175] width 8 height 8
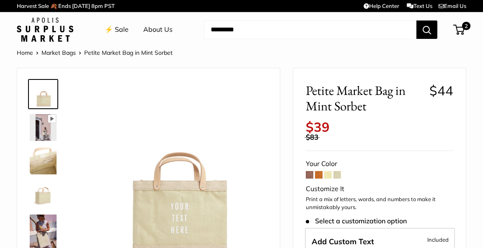
click at [307, 174] on span at bounding box center [310, 175] width 8 height 8
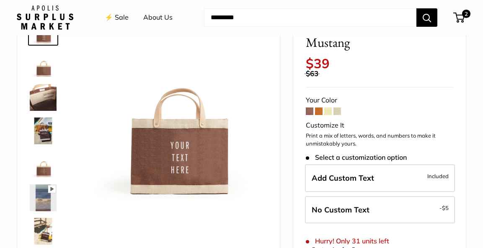
scroll to position [105, 0]
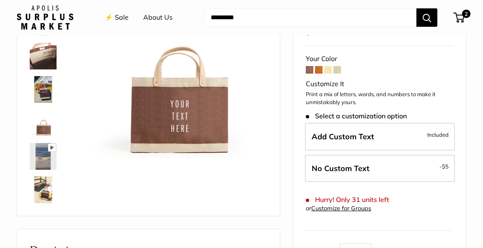
click at [43, 193] on img at bounding box center [43, 190] width 27 height 27
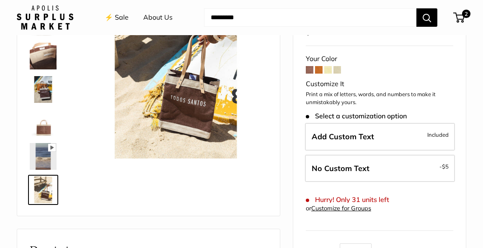
click at [43, 129] on img at bounding box center [43, 123] width 27 height 27
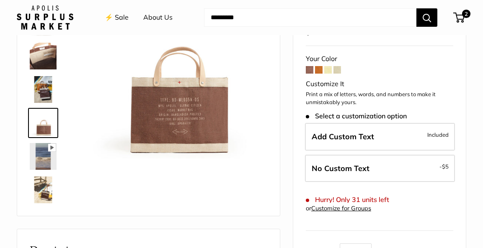
click at [43, 93] on img at bounding box center [43, 89] width 27 height 27
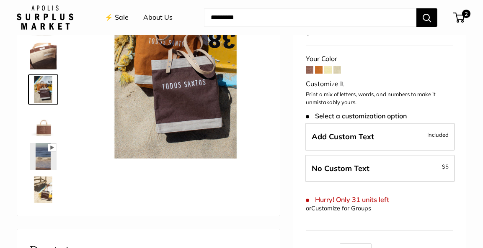
click at [46, 59] on img at bounding box center [43, 56] width 27 height 27
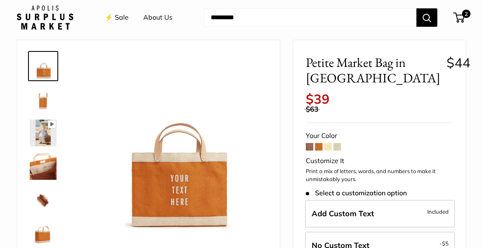
scroll to position [27, 0]
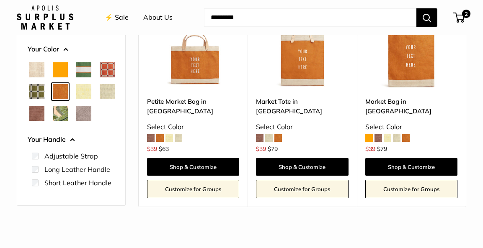
click at [57, 68] on span "Orange" at bounding box center [60, 69] width 15 height 15
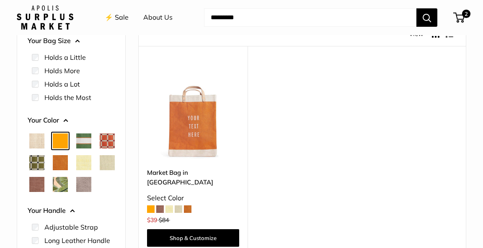
scroll to position [111, 0]
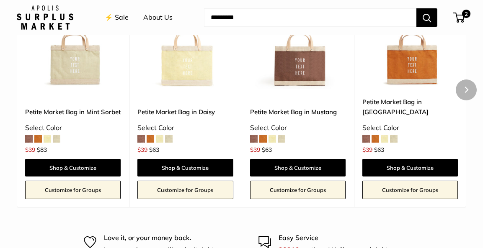
scroll to position [399, 0]
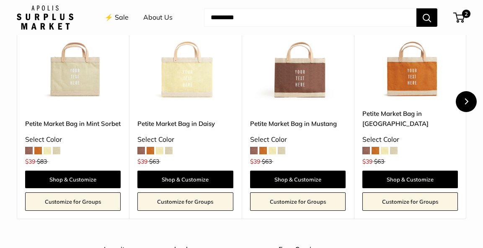
click at [467, 99] on icon "Next" at bounding box center [466, 101] width 6 height 6
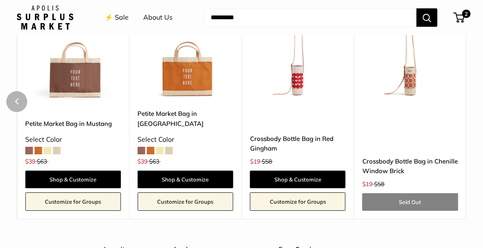
click at [467, 99] on div "Recently Viewed Upgrade: Next Day Fulfillment Customizable Text Short Handle Ne…" at bounding box center [241, 89] width 483 height 260
click at [15, 100] on icon "Previous" at bounding box center [17, 101] width 6 height 6
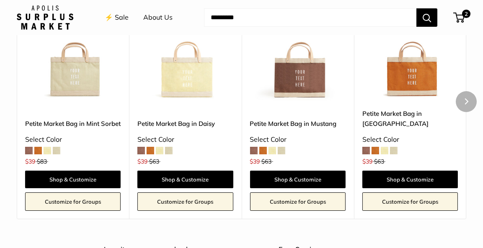
click at [15, 100] on div "Recently Viewed Upgrade: Next Day Fulfillment Customizable Text Short Handle Ne…" at bounding box center [241, 89] width 483 height 260
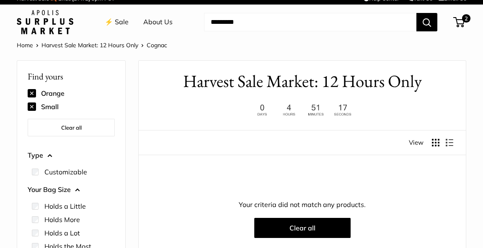
scroll to position [0, 0]
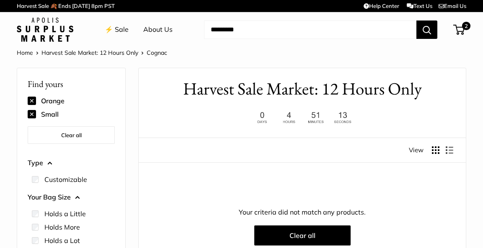
click at [32, 114] on button at bounding box center [32, 114] width 8 height 8
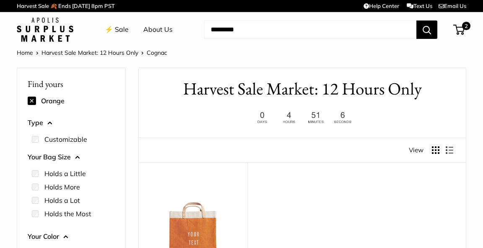
click at [79, 157] on button "Your Bag Size" at bounding box center [71, 157] width 87 height 13
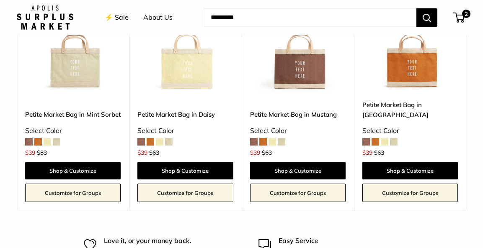
scroll to position [488, 0]
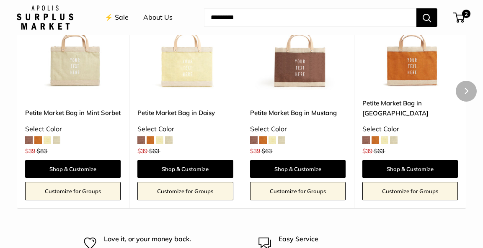
click at [400, 103] on link "Petite Market Bag in [GEOGRAPHIC_DATA]" at bounding box center [409, 108] width 95 height 20
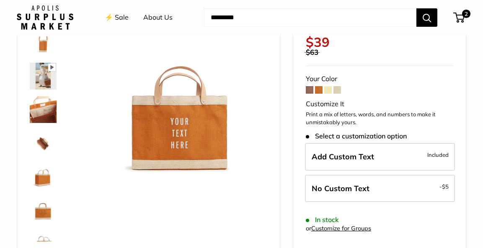
scroll to position [86, 0]
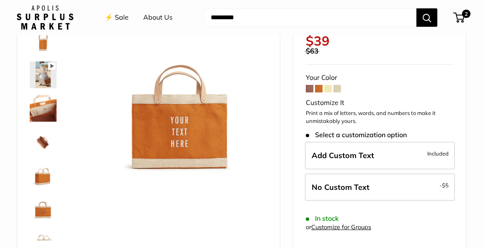
click at [47, 77] on img at bounding box center [43, 75] width 27 height 27
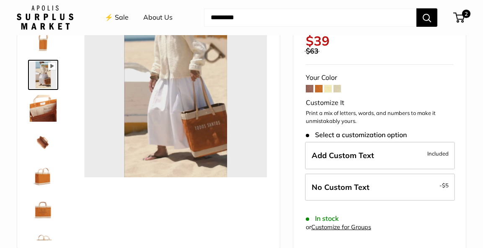
type input "*****"
click at [120, 17] on link "⚡️ Sale" at bounding box center [117, 17] width 24 height 13
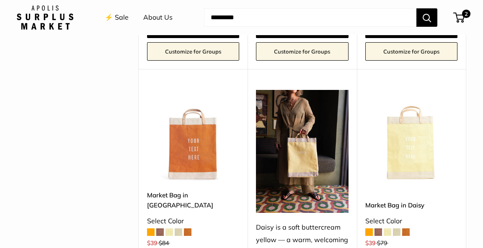
scroll to position [1236, 0]
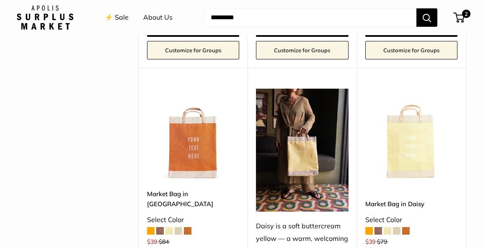
click at [151, 227] on span at bounding box center [151, 231] width 8 height 8
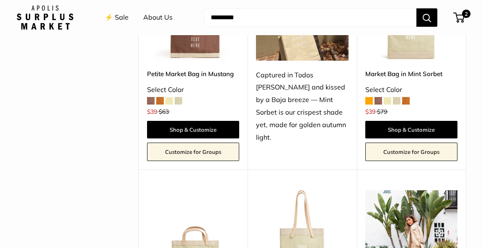
scroll to position [455, 0]
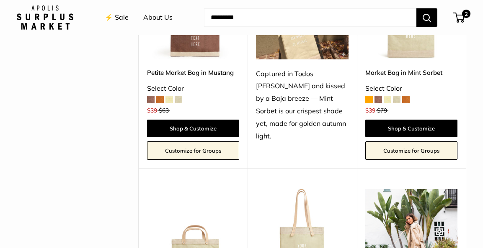
click at [176, 72] on link "Petite Market Bag in Mustang" at bounding box center [193, 73] width 92 height 10
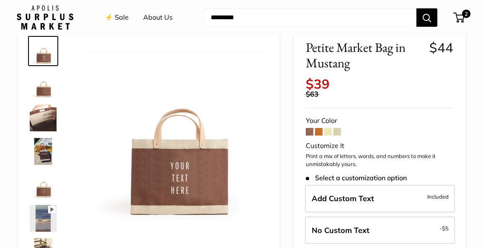
scroll to position [80, 0]
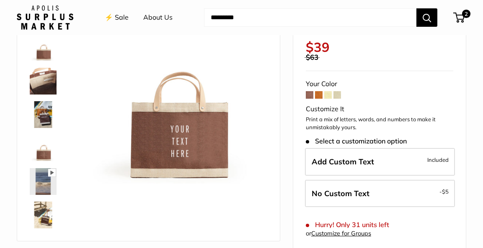
click at [318, 95] on span at bounding box center [319, 95] width 8 height 8
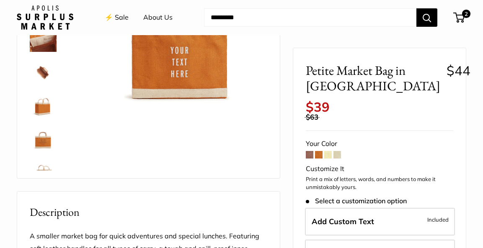
scroll to position [35, 0]
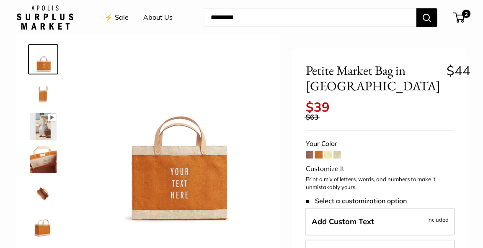
click at [45, 130] on img at bounding box center [43, 126] width 27 height 27
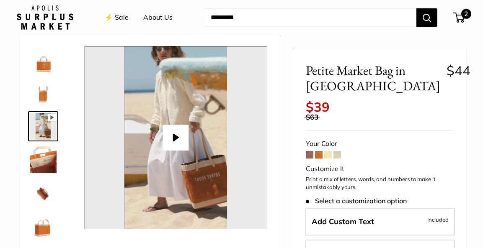
type input "*"
click at [466, 13] on span "2" at bounding box center [466, 14] width 10 height 10
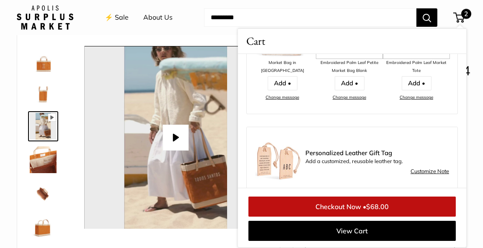
scroll to position [263, 0]
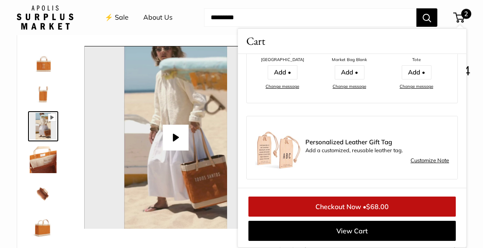
click at [426, 160] on link "Customize Note" at bounding box center [429, 161] width 39 height 10
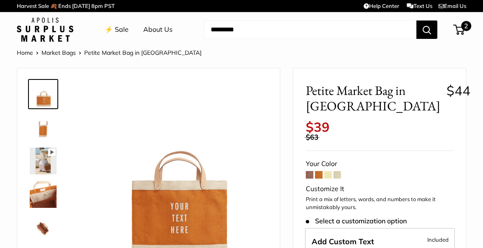
click at [465, 24] on span "2" at bounding box center [466, 26] width 10 height 10
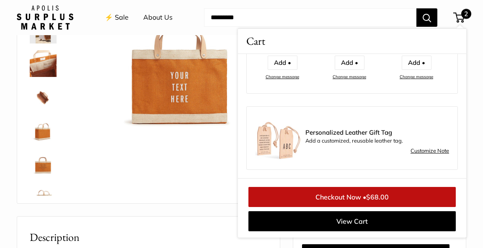
scroll to position [132, 0]
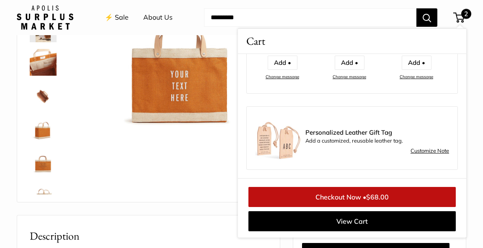
click at [350, 197] on link "Checkout Now • $68.00" at bounding box center [351, 197] width 207 height 20
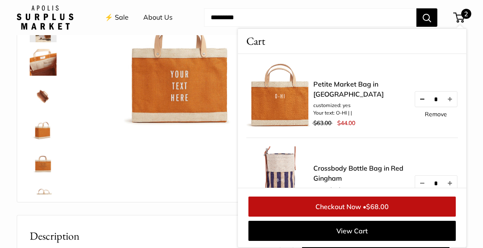
click at [423, 103] on button "Decrease quantity by 1" at bounding box center [422, 99] width 14 height 15
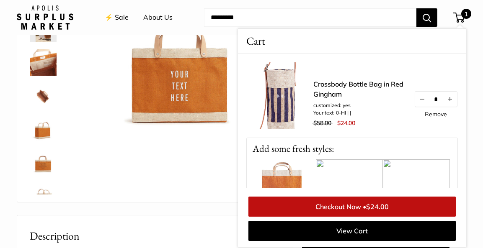
click at [347, 206] on link "Checkout Now • $24.00" at bounding box center [351, 207] width 207 height 20
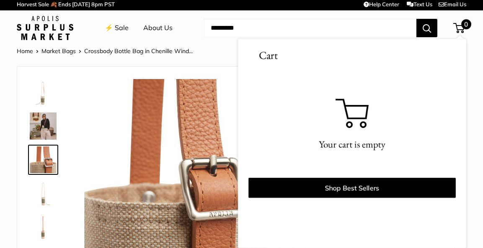
scroll to position [2, 0]
click at [103, 96] on img at bounding box center [175, 170] width 183 height 183
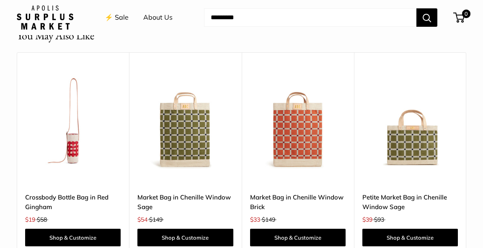
scroll to position [732, 0]
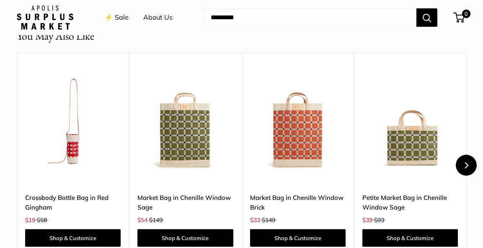
click at [466, 162] on icon "Next" at bounding box center [466, 165] width 4 height 6
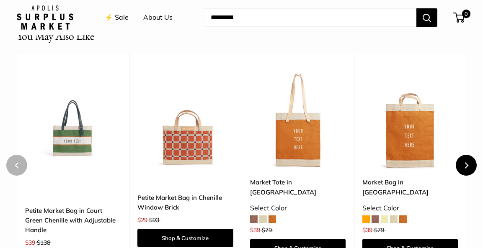
click at [467, 162] on icon "Next" at bounding box center [466, 165] width 6 height 6
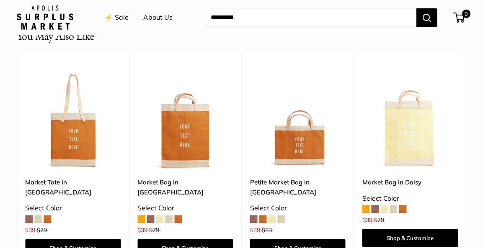
click at [467, 139] on div "You May Also Like Upgrade: Next Day Fulfillment Save $39 Crossbody Bottle Bag i…" at bounding box center [241, 153] width 483 height 250
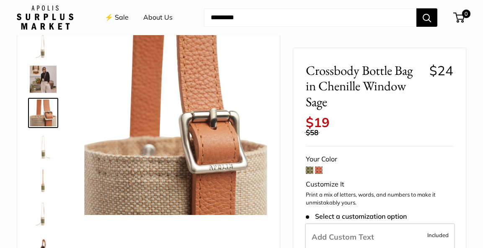
scroll to position [0, 0]
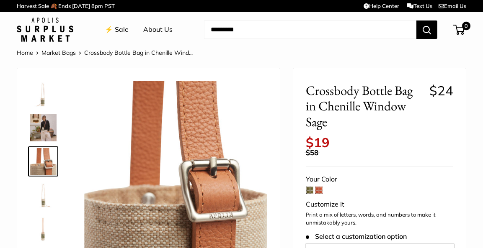
click at [42, 101] on img at bounding box center [43, 94] width 27 height 27
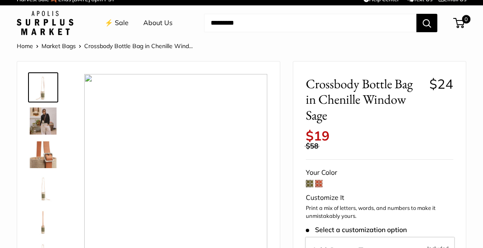
scroll to position [5, 0]
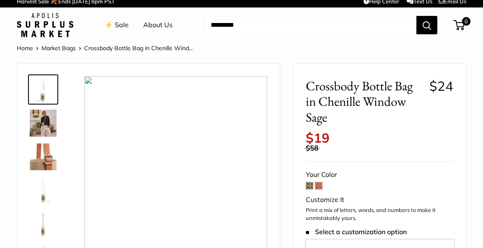
click at [46, 122] on img at bounding box center [43, 123] width 27 height 27
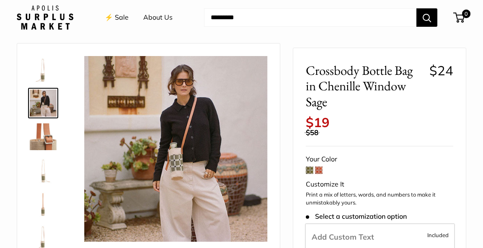
scroll to position [26, 0]
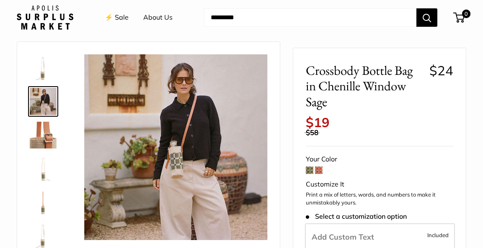
click at [46, 175] on img at bounding box center [43, 168] width 27 height 27
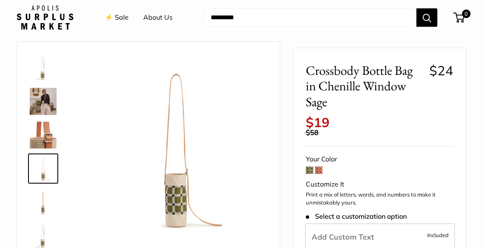
click at [44, 205] on img at bounding box center [43, 202] width 27 height 27
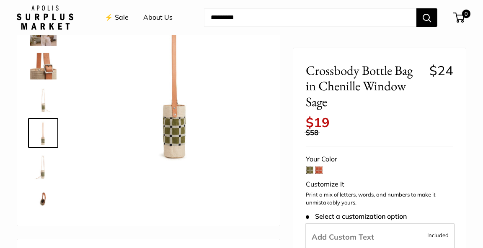
scroll to position [98, 0]
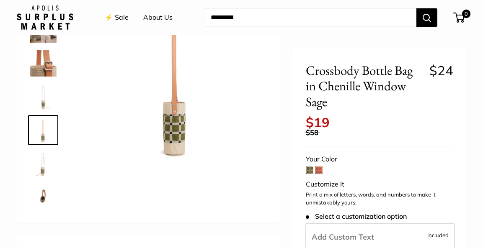
click at [42, 161] on img at bounding box center [43, 163] width 27 height 27
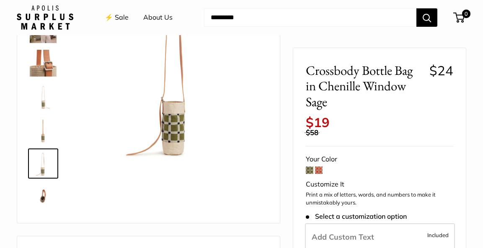
click at [42, 197] on img at bounding box center [43, 197] width 27 height 27
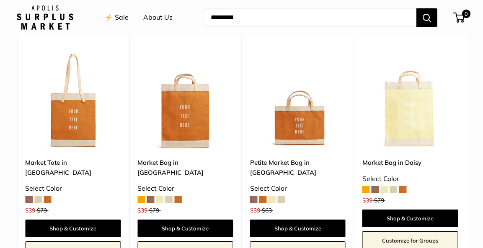
scroll to position [752, 0]
